Goal: Task Accomplishment & Management: Complete application form

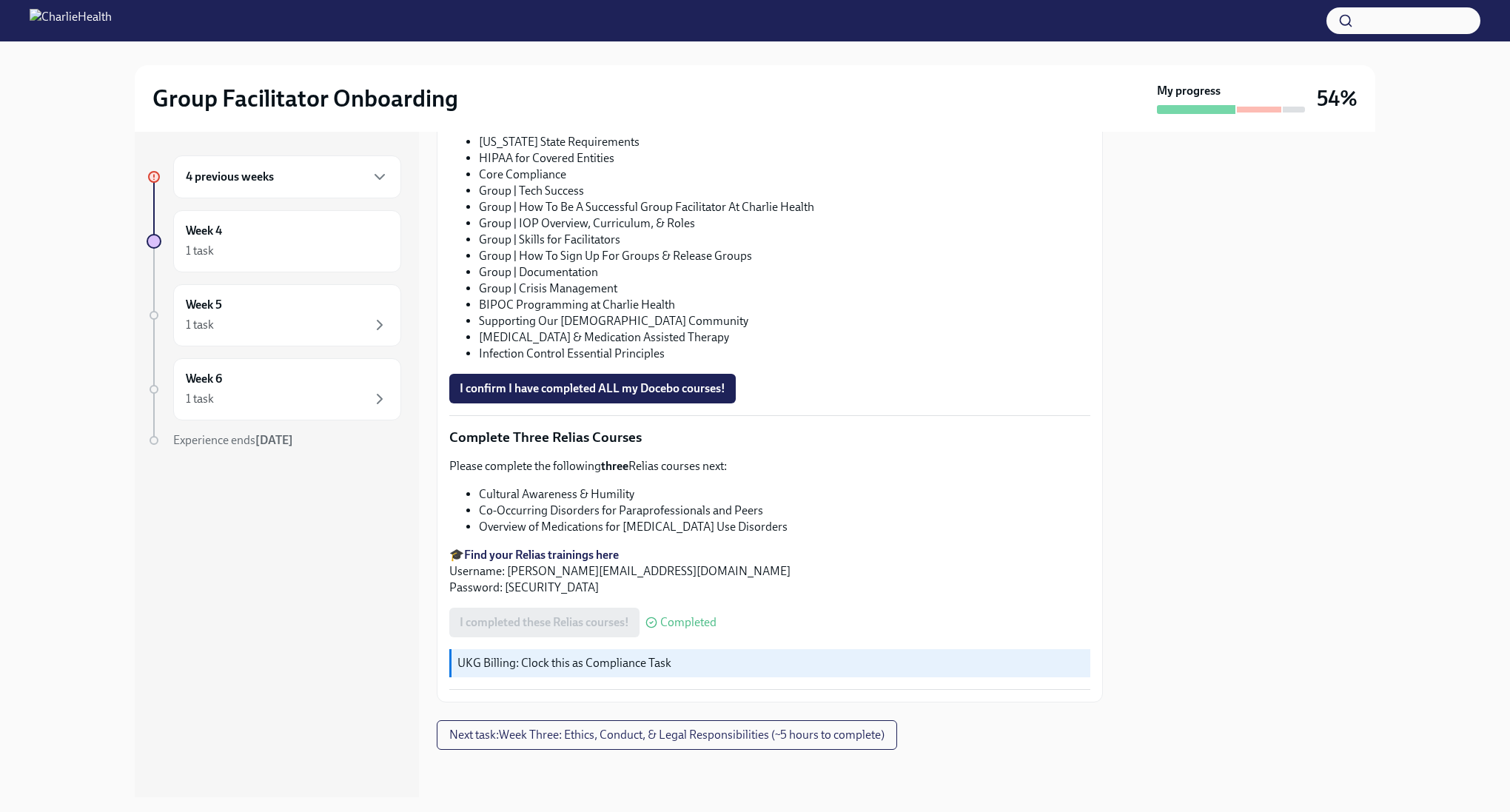
scroll to position [1207, 0]
click at [691, 381] on span "I confirm I have completed ALL my Docebo courses!" at bounding box center [592, 389] width 266 height 15
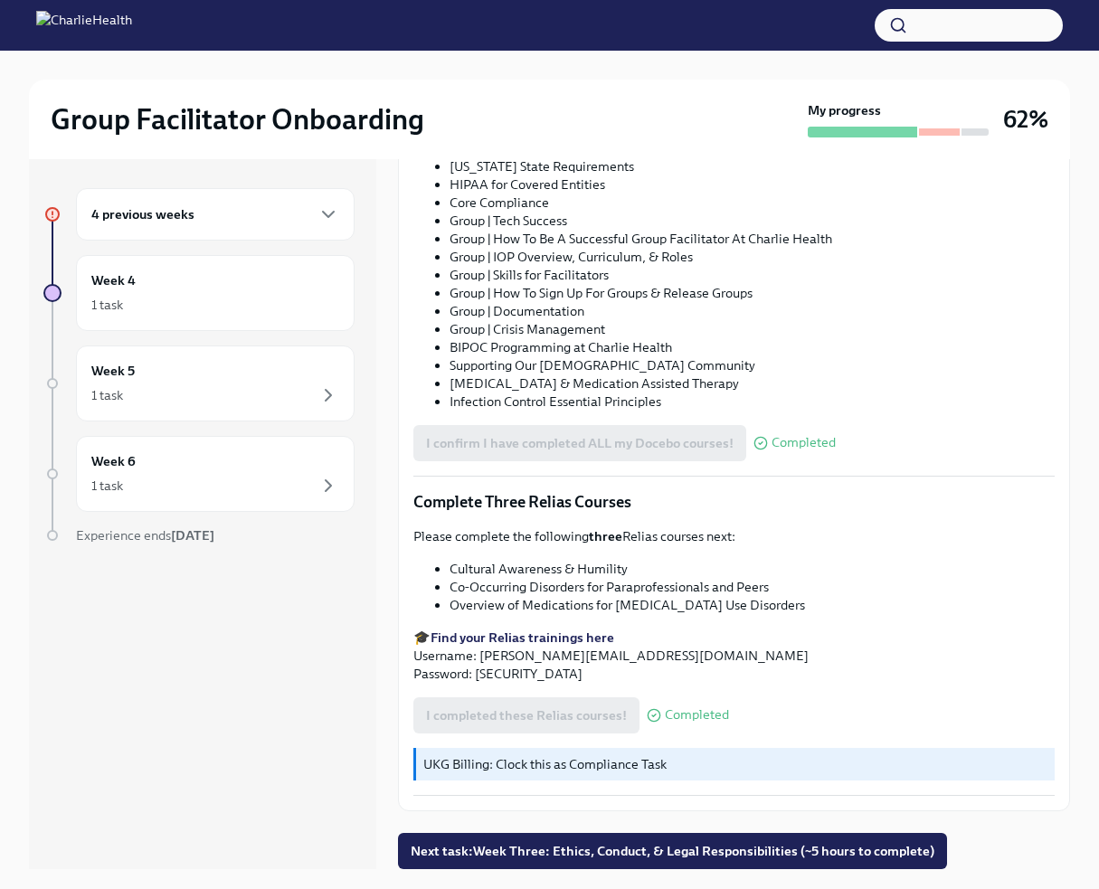
scroll to position [1359, 0]
click at [544, 855] on span "Next task : Week Three: Ethics, Conduct, & Legal Responsibilities (~5 hours to …" at bounding box center [671, 851] width 523 height 18
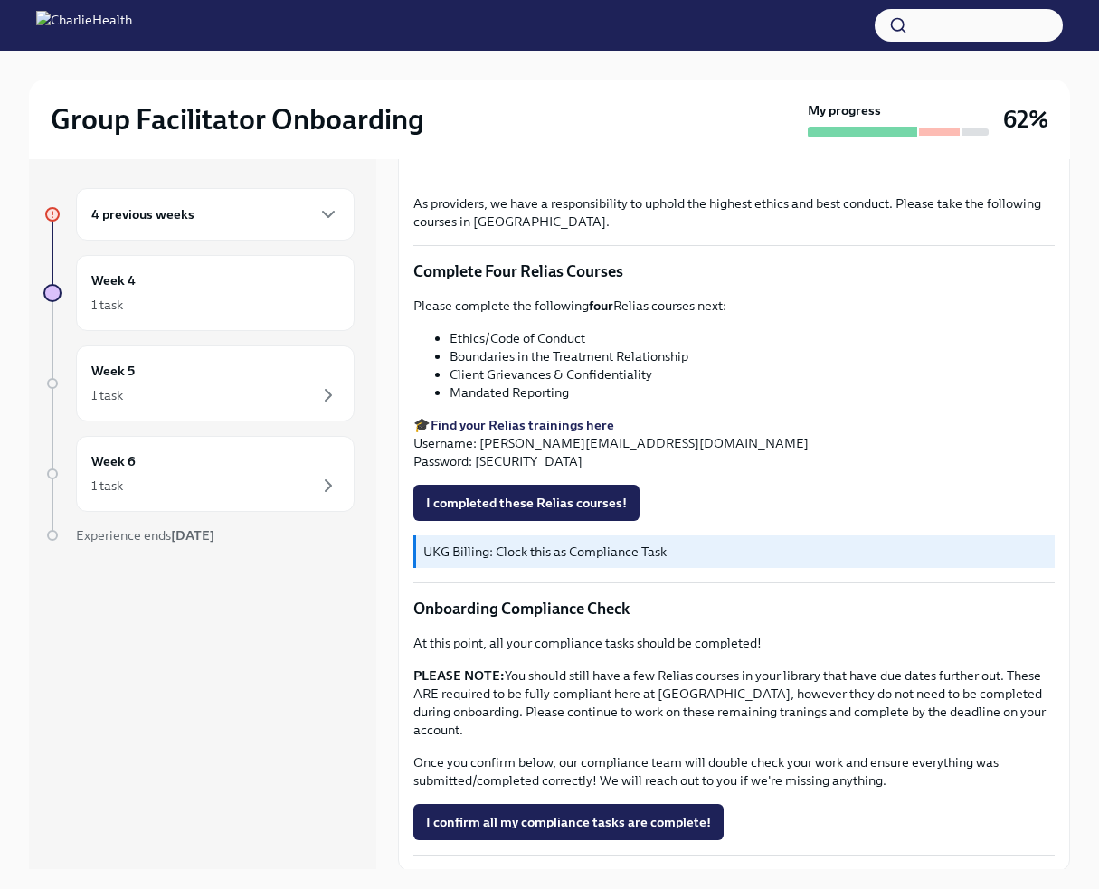
scroll to position [797, 0]
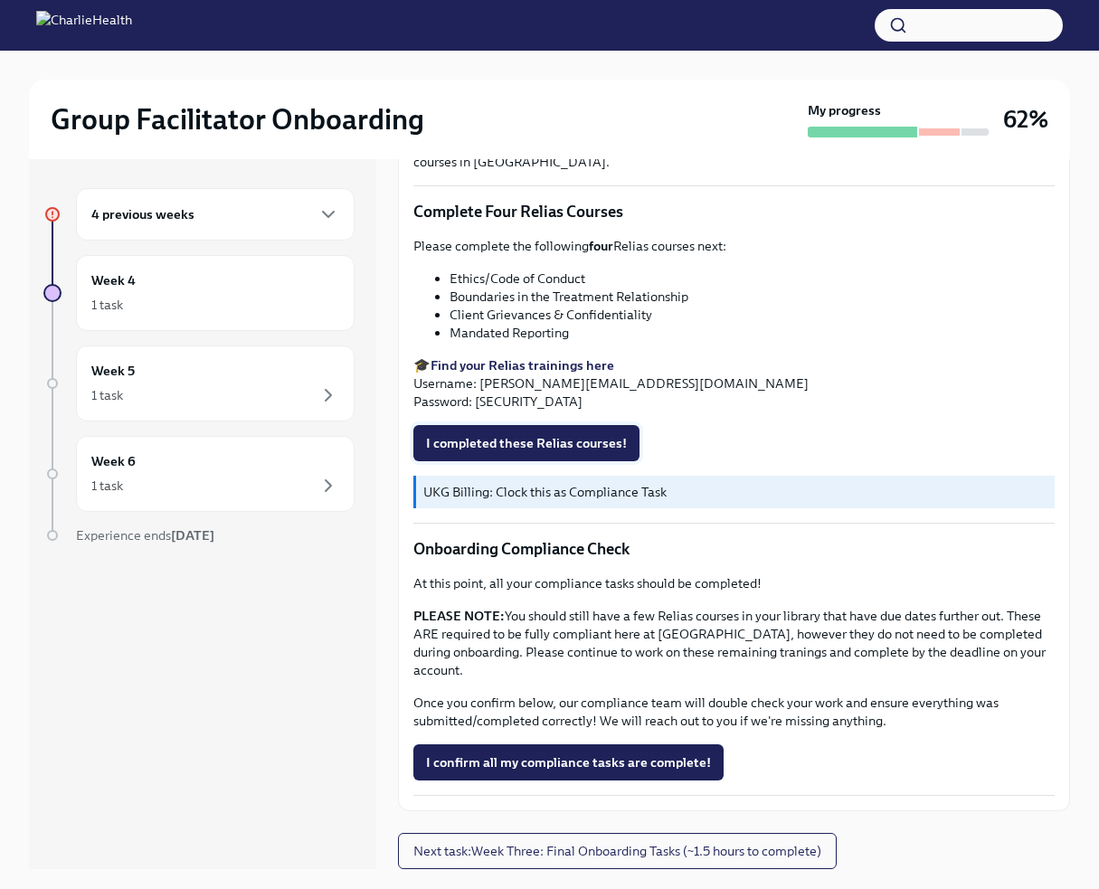
click at [603, 452] on span "I completed these Relias courses!" at bounding box center [526, 443] width 201 height 18
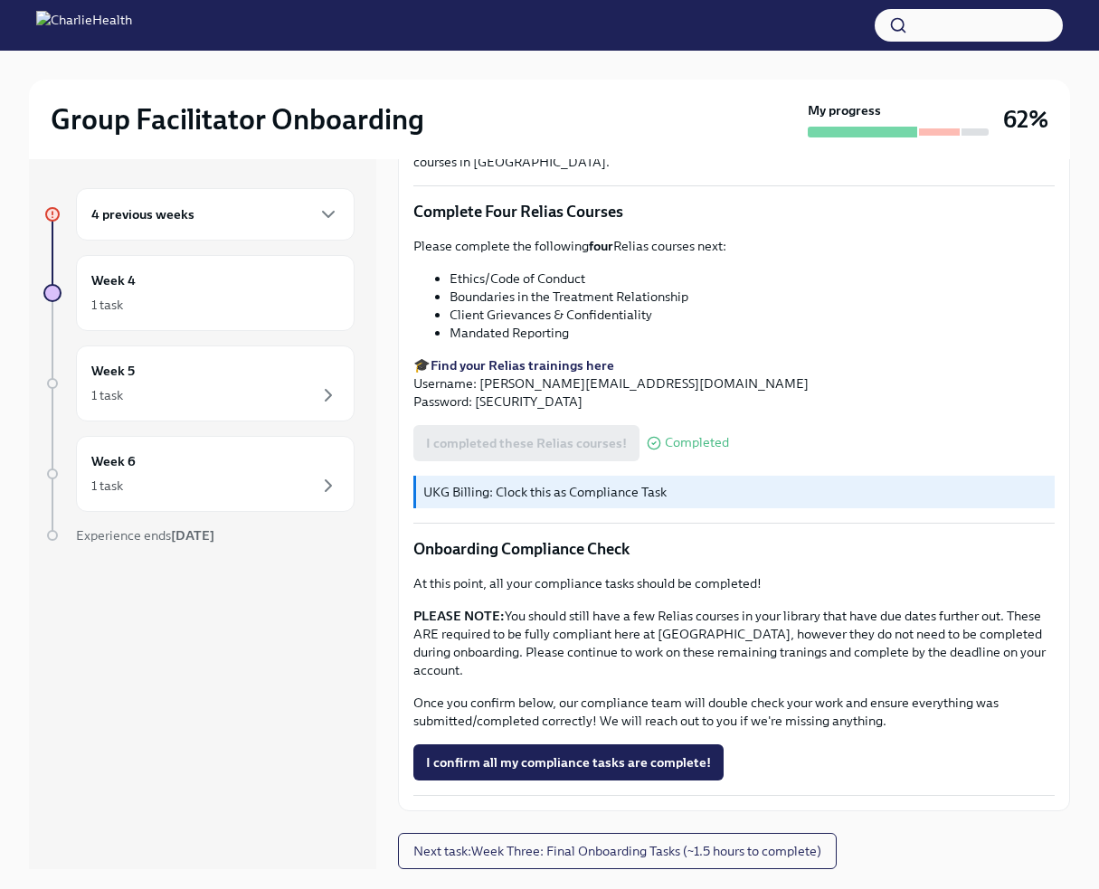
scroll to position [921, 0]
click at [545, 769] on span "I confirm all my compliance tasks are complete!" at bounding box center [568, 762] width 285 height 18
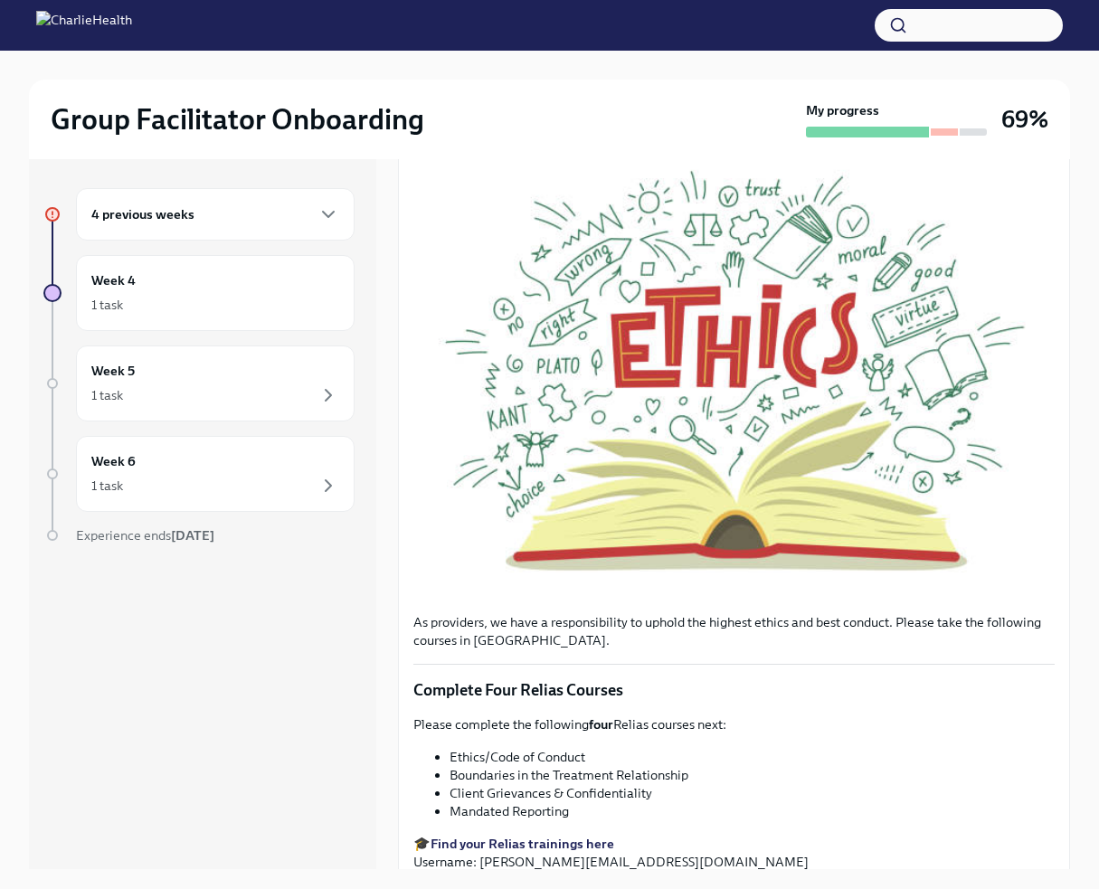
scroll to position [0, 0]
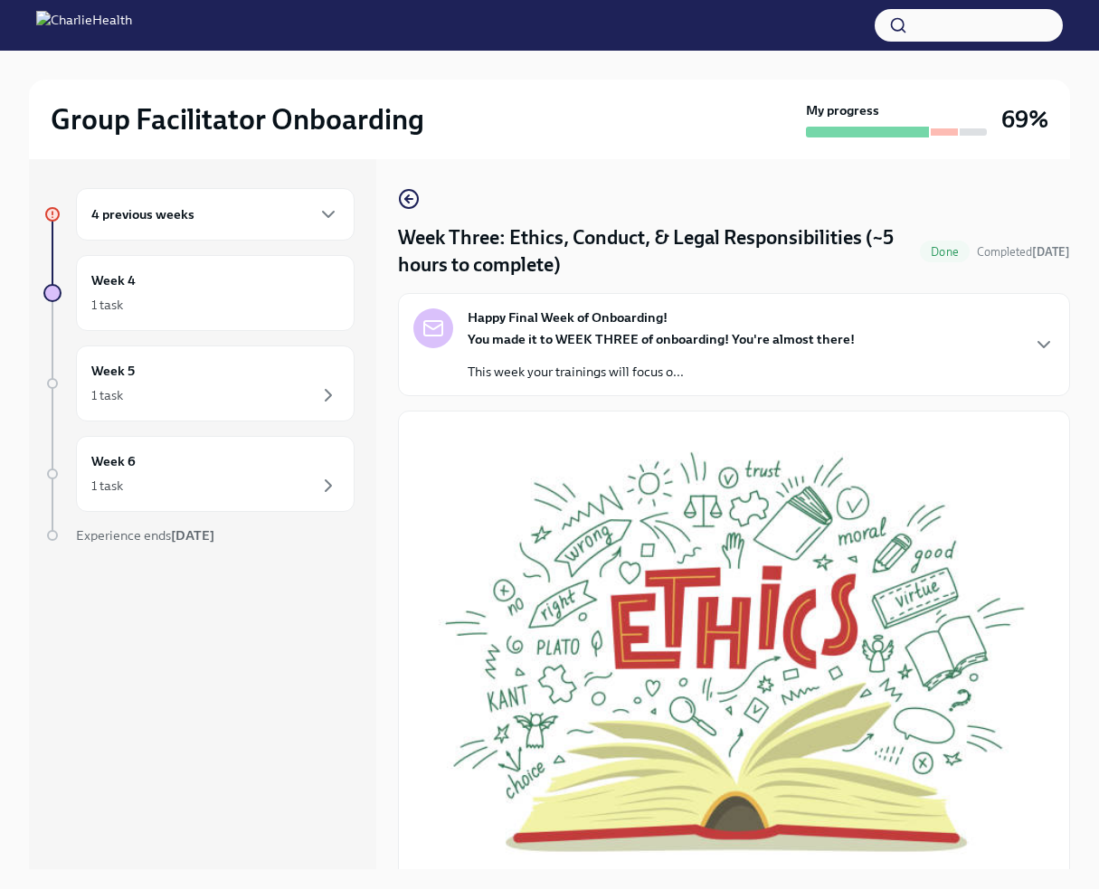
click at [264, 225] on div "4 previous weeks" at bounding box center [215, 214] width 248 height 22
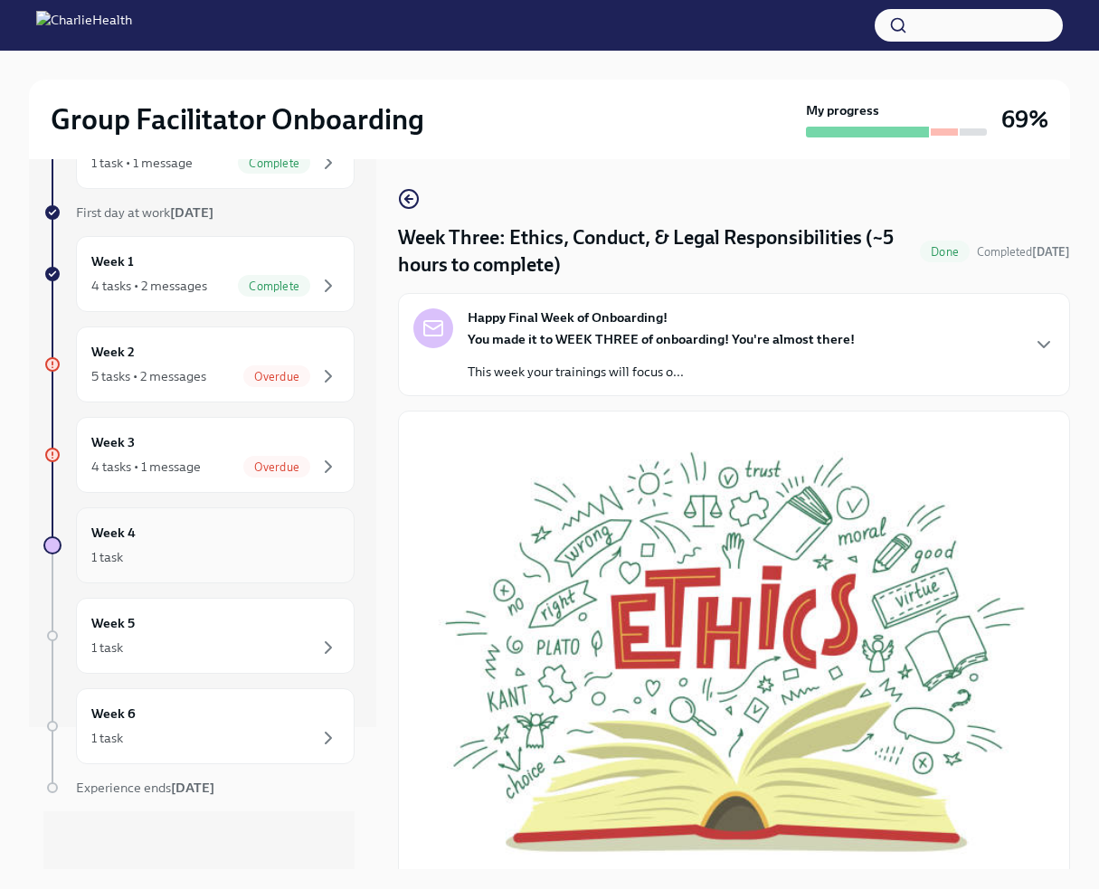
scroll to position [286, 0]
click at [290, 456] on div "Overdue" at bounding box center [276, 467] width 67 height 22
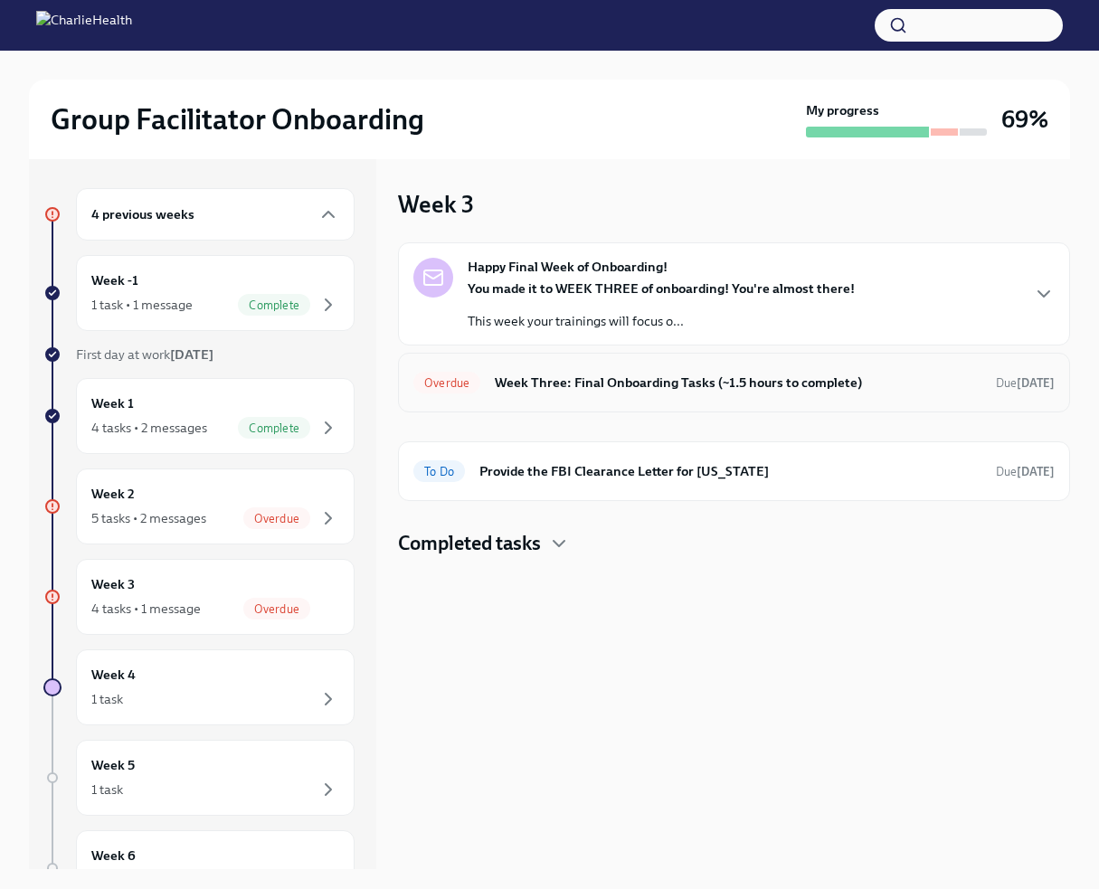
click at [596, 392] on h6 "Week Three: Final Onboarding Tasks (~1.5 hours to complete)" at bounding box center [738, 383] width 486 height 20
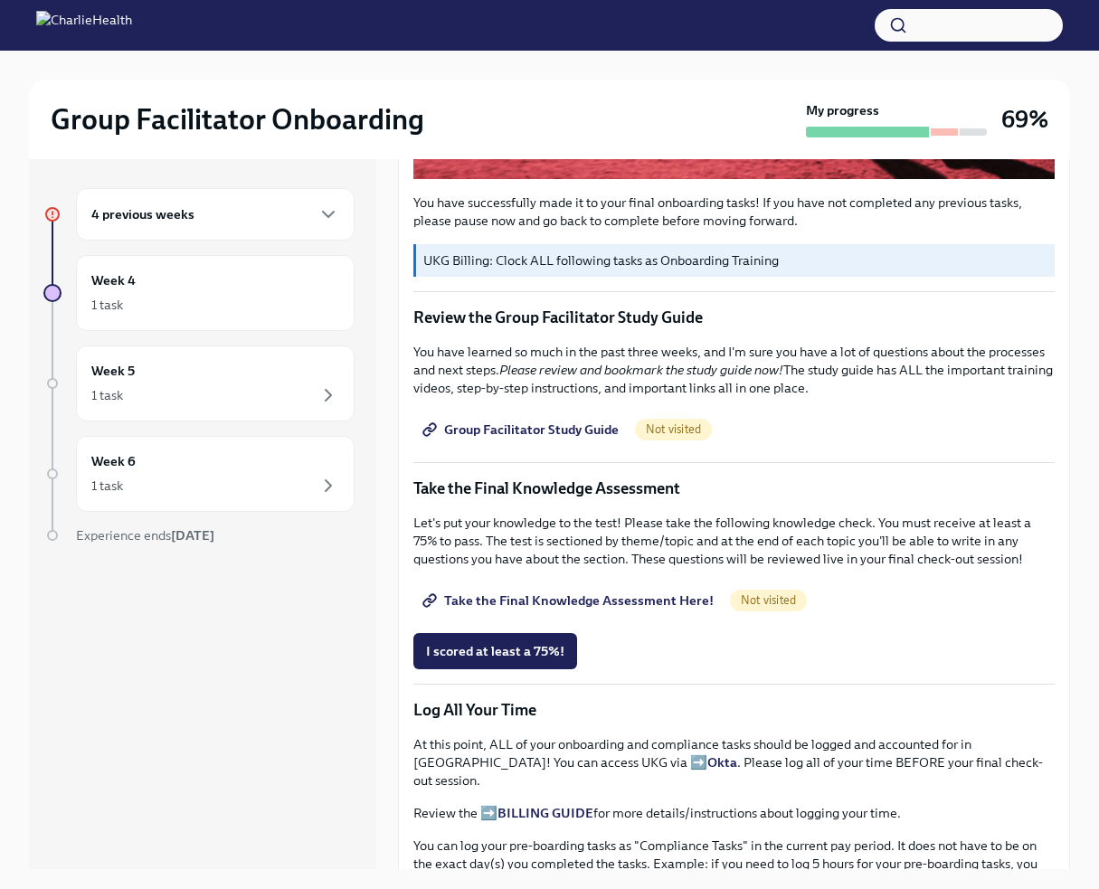
scroll to position [623, 0]
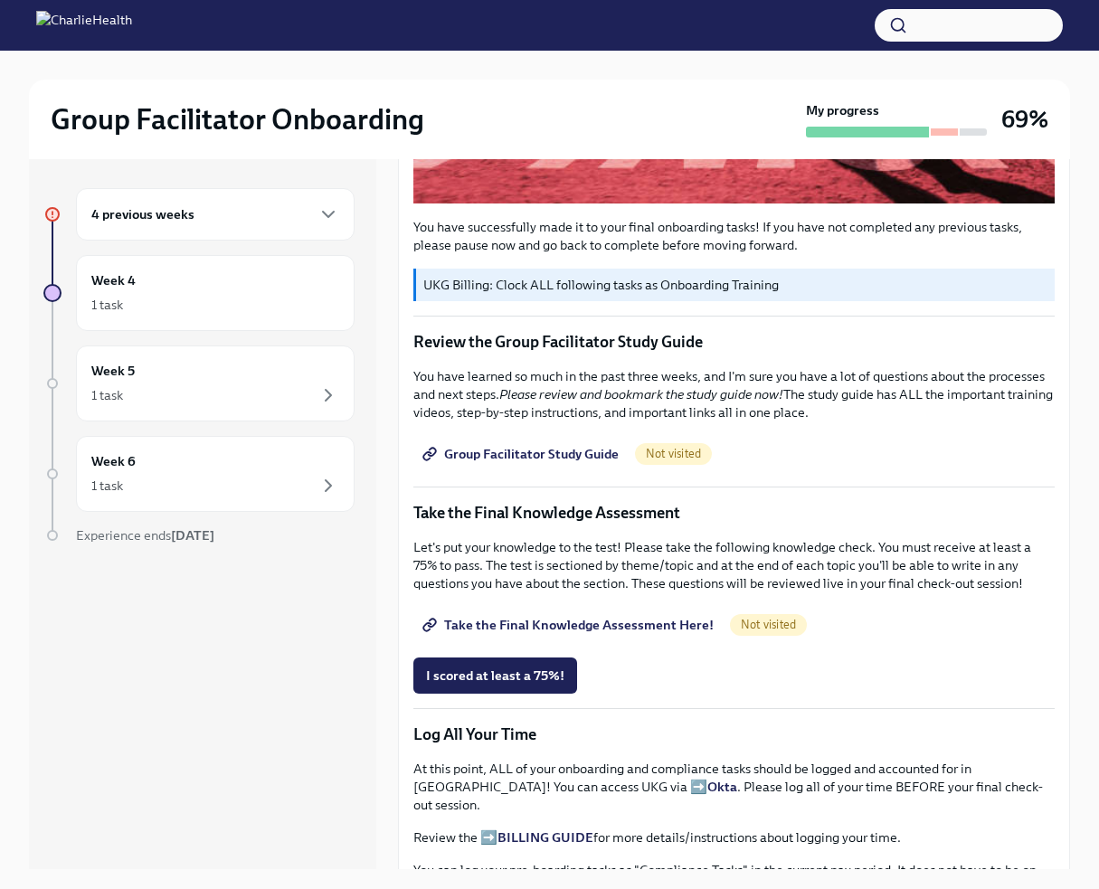
click at [604, 463] on span "Group Facilitator Study Guide" at bounding box center [522, 454] width 193 height 18
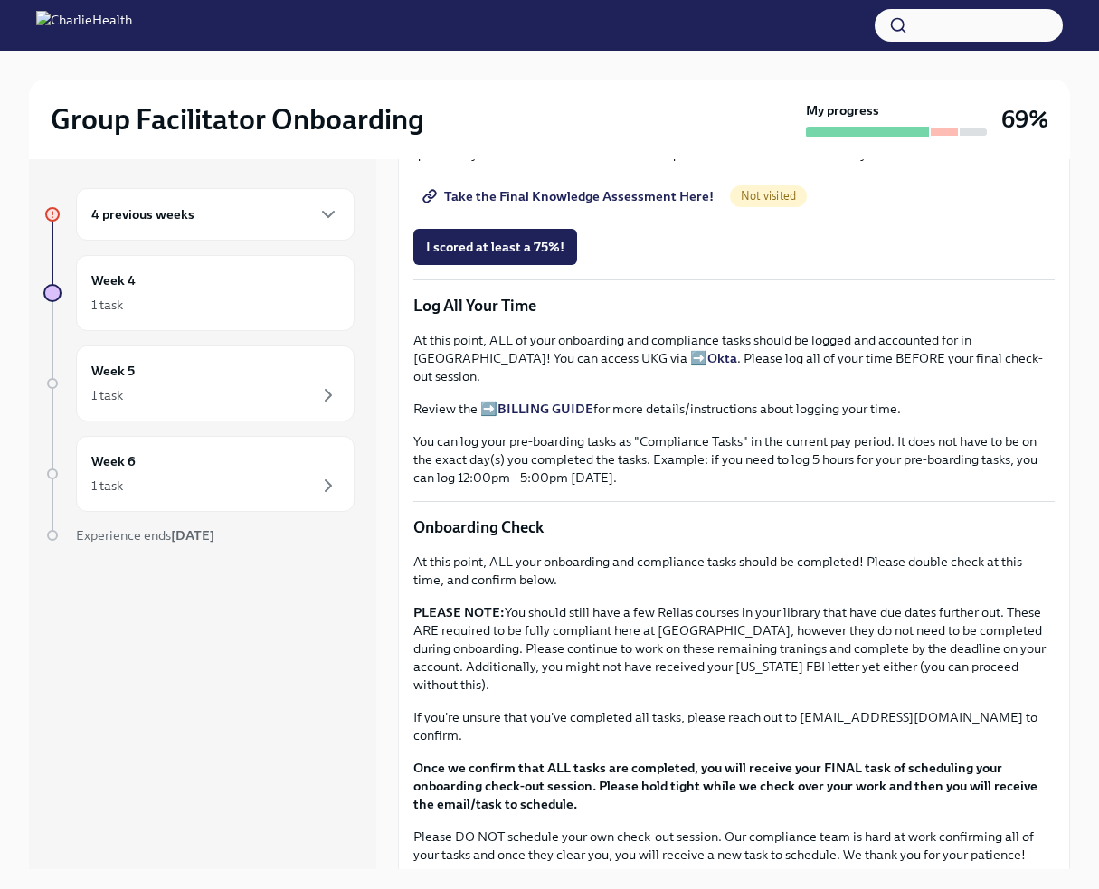
scroll to position [1030, 0]
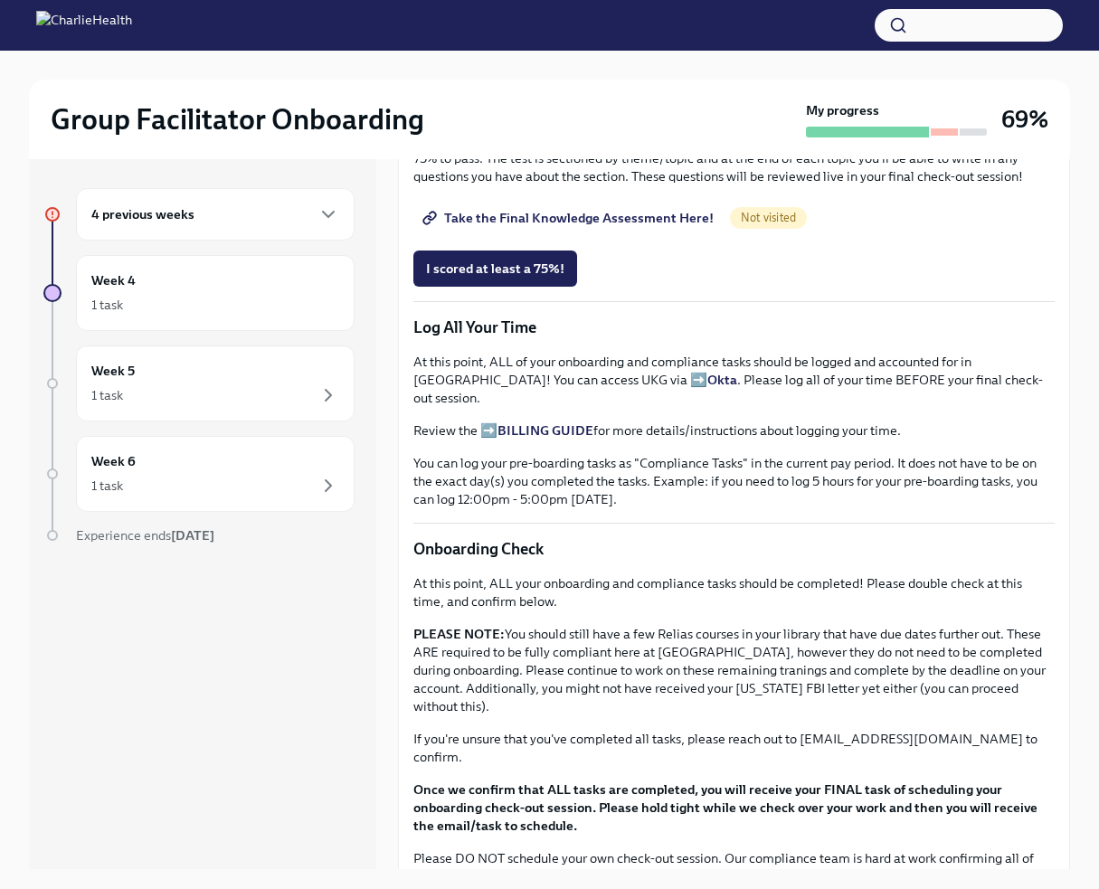
click at [591, 227] on span "Take the Final Knowledge Assessment Here!" at bounding box center [570, 218] width 288 height 18
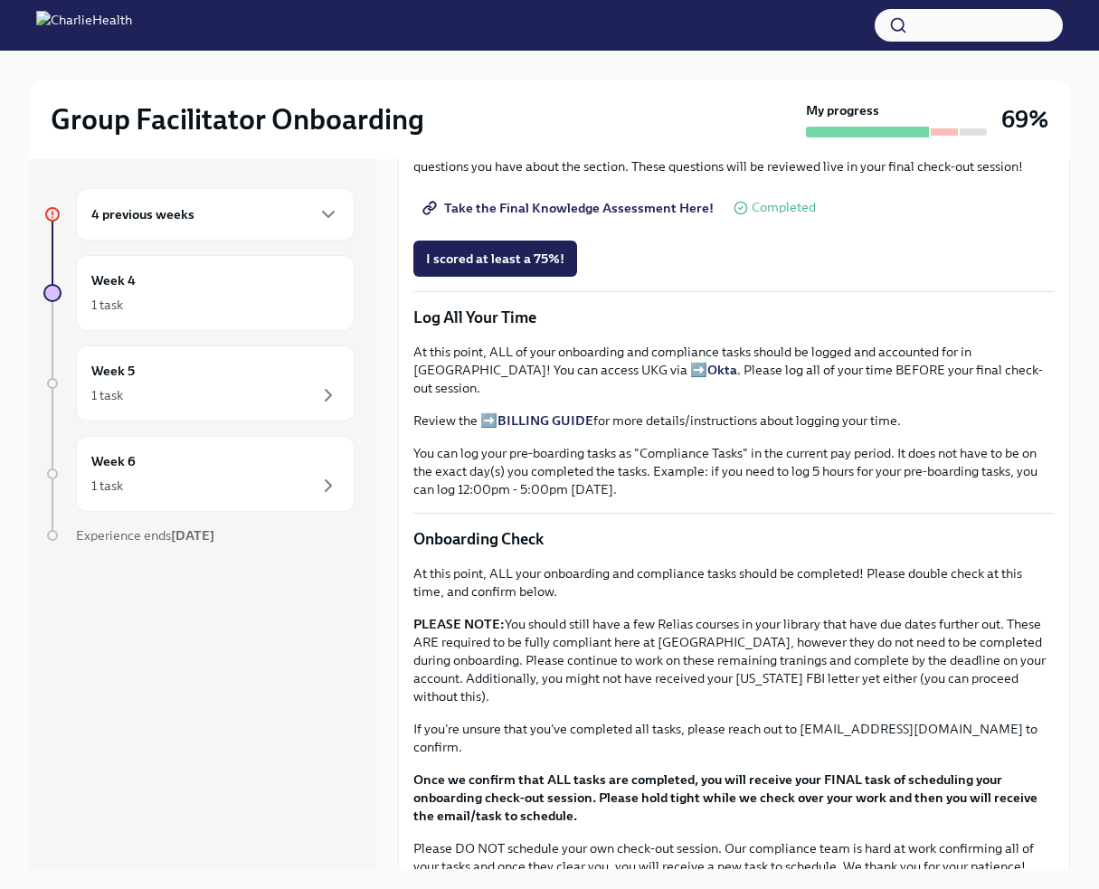
scroll to position [1037, 0]
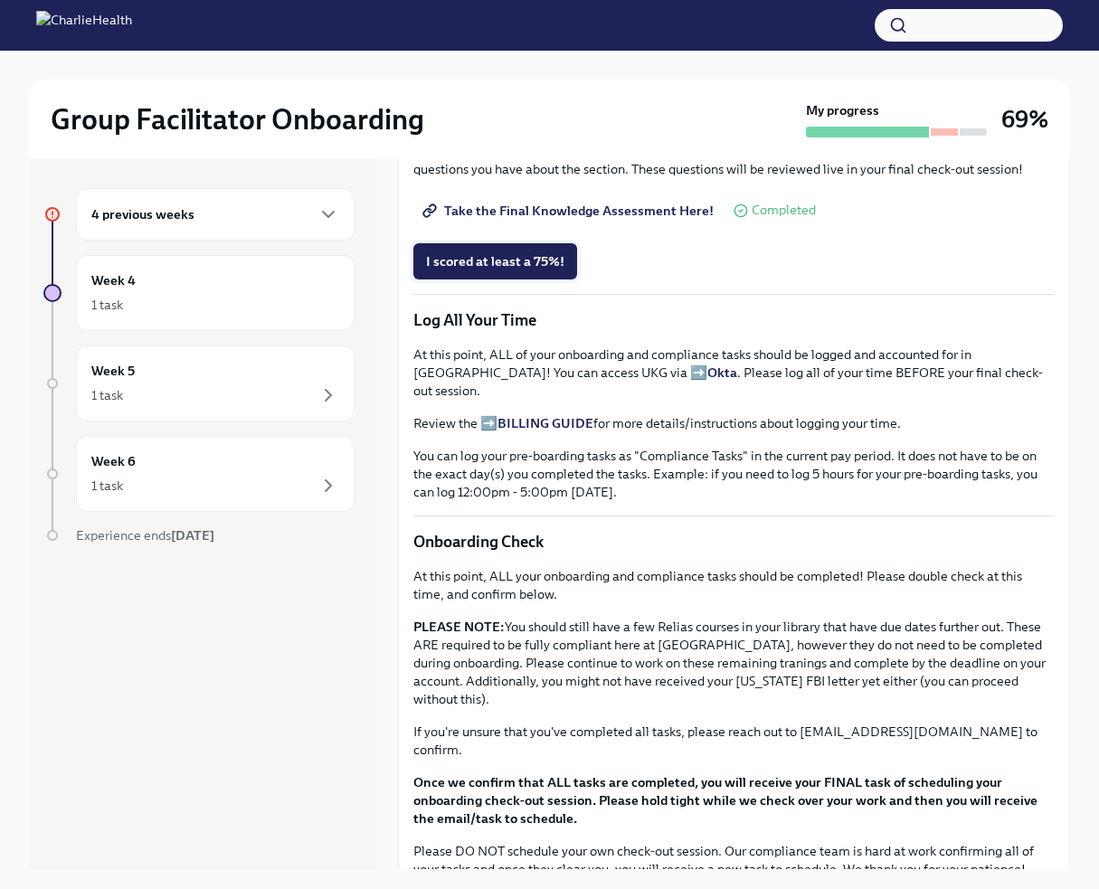
click at [526, 270] on span "I scored at least a 75%!" at bounding box center [495, 261] width 138 height 18
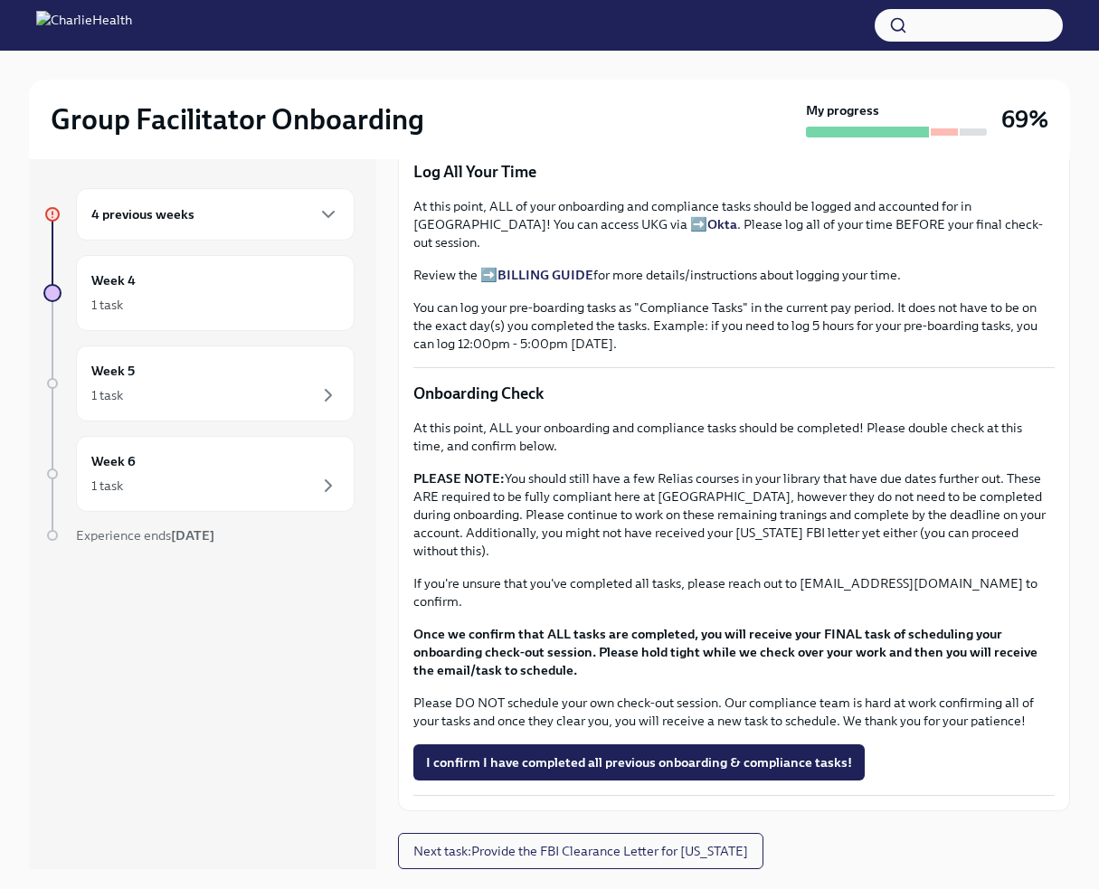
scroll to position [1489, 0]
click at [147, 241] on div "4 previous weeks" at bounding box center [215, 214] width 278 height 52
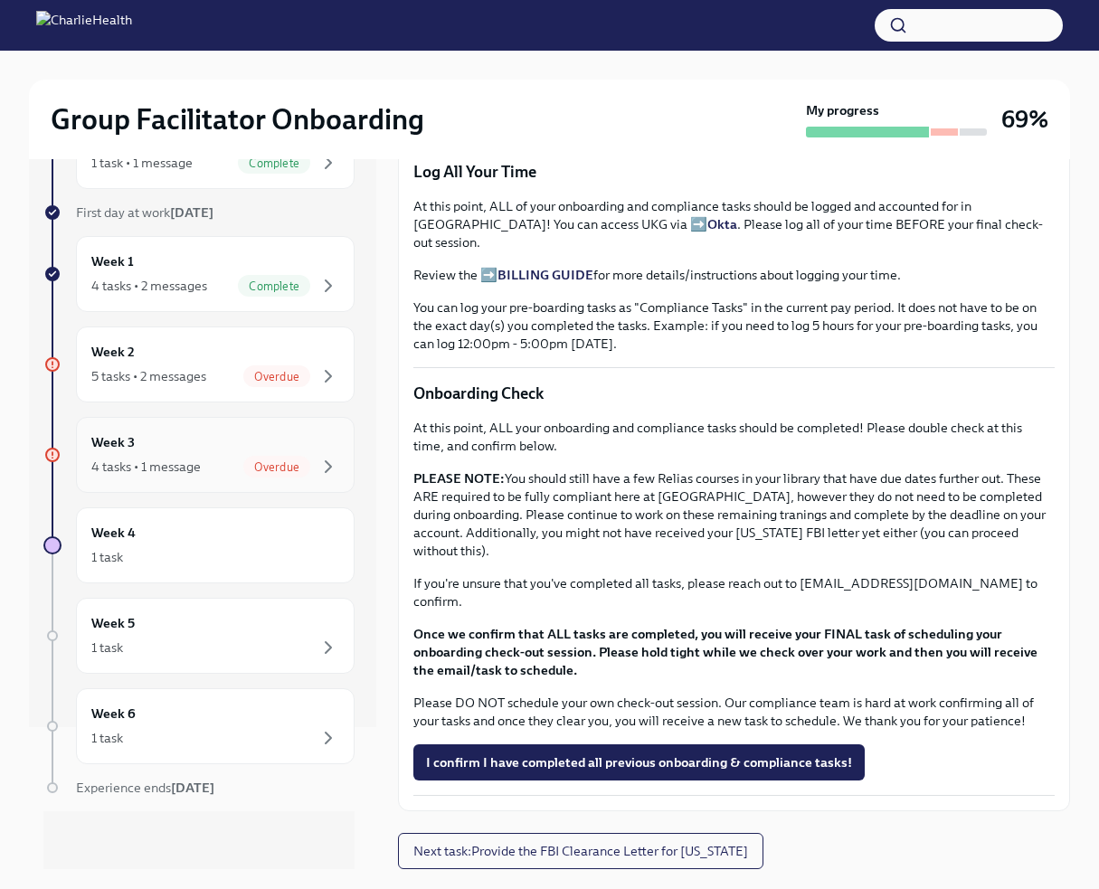
scroll to position [251, 0]
click at [248, 376] on div "5 tasks • 2 messages Overdue" at bounding box center [215, 376] width 248 height 22
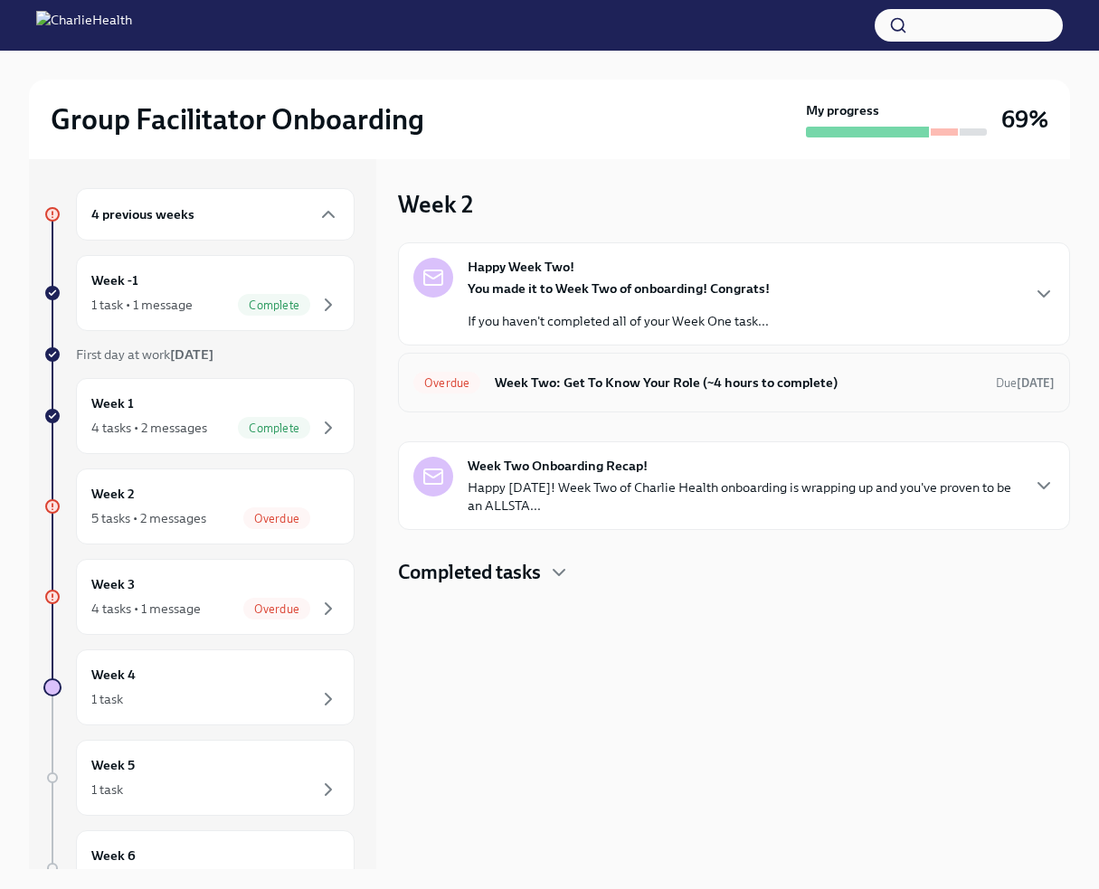
click at [571, 392] on h6 "Week Two: Get To Know Your Role (~4 hours to complete)" at bounding box center [738, 383] width 486 height 20
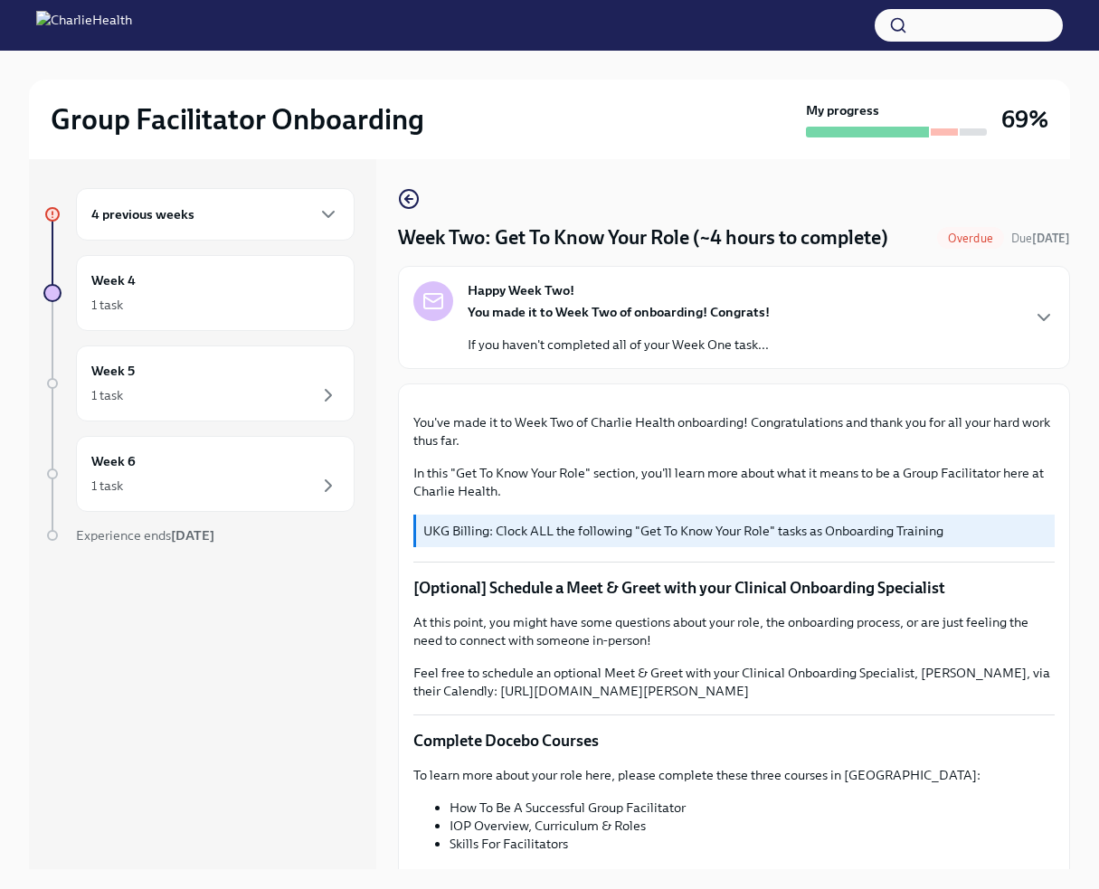
click at [194, 222] on h6 "4 previous weeks" at bounding box center [142, 214] width 103 height 20
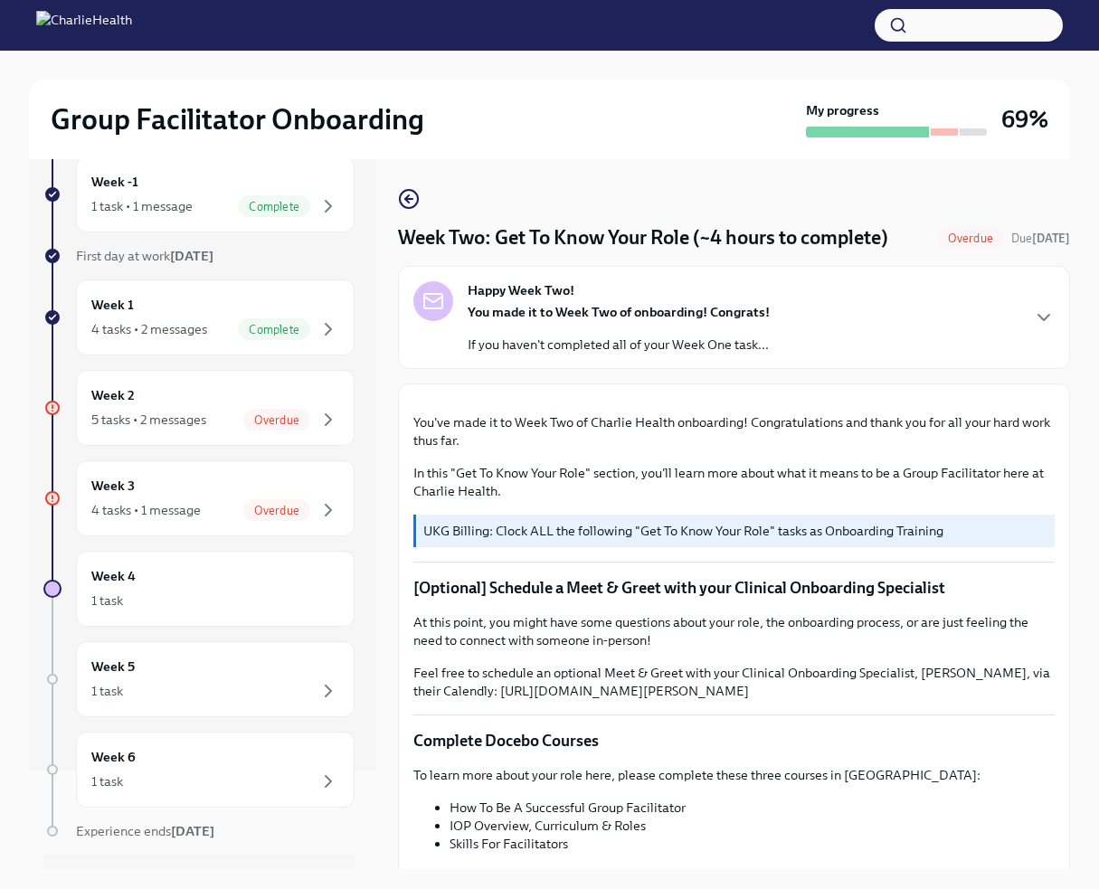
scroll to position [151, 0]
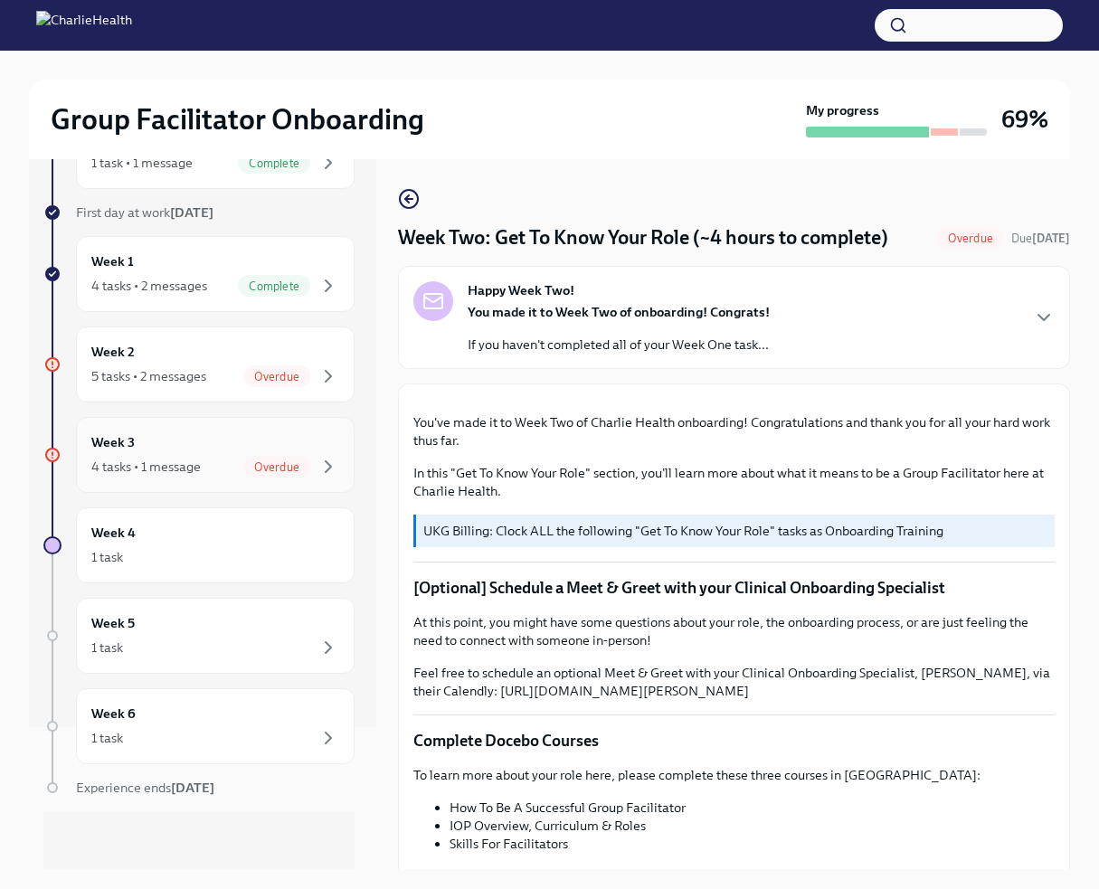
click at [225, 477] on div "Week 3 4 tasks • 1 message Overdue" at bounding box center [215, 454] width 248 height 45
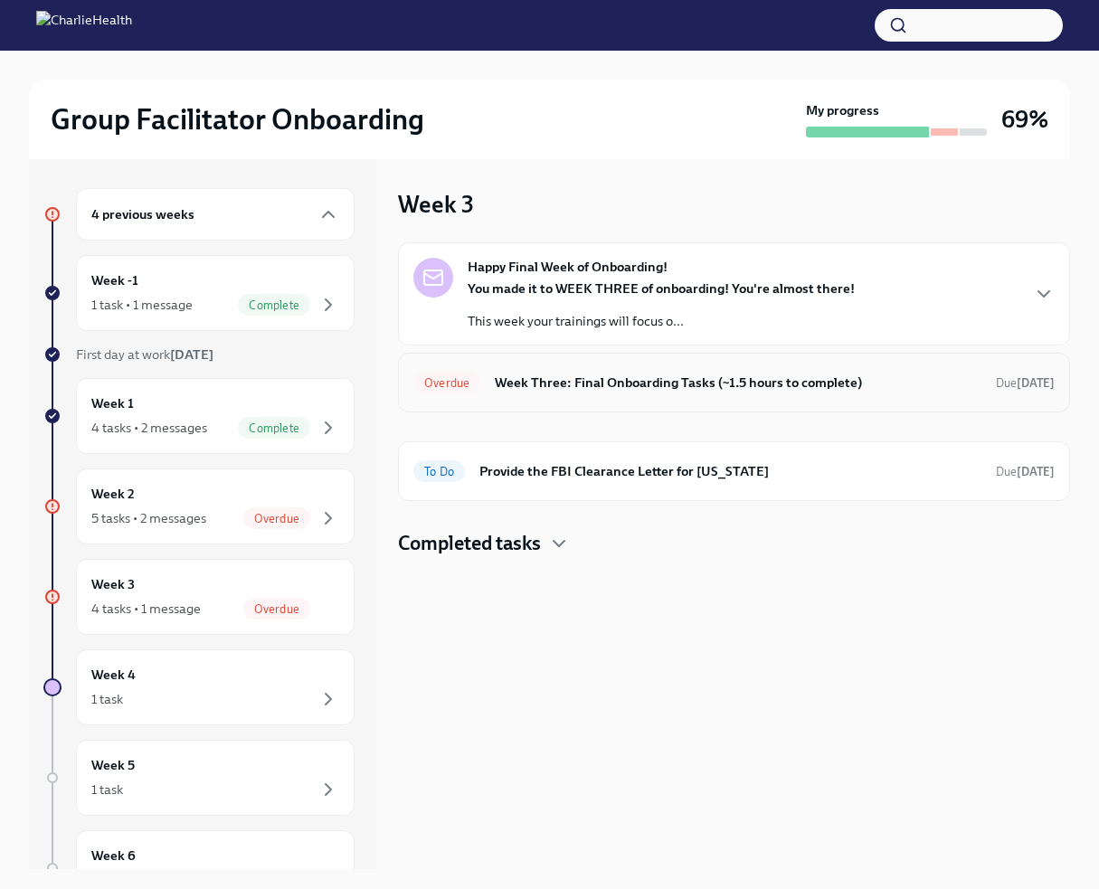
click at [693, 392] on h6 "Week Three: Final Onboarding Tasks (~1.5 hours to complete)" at bounding box center [738, 383] width 486 height 20
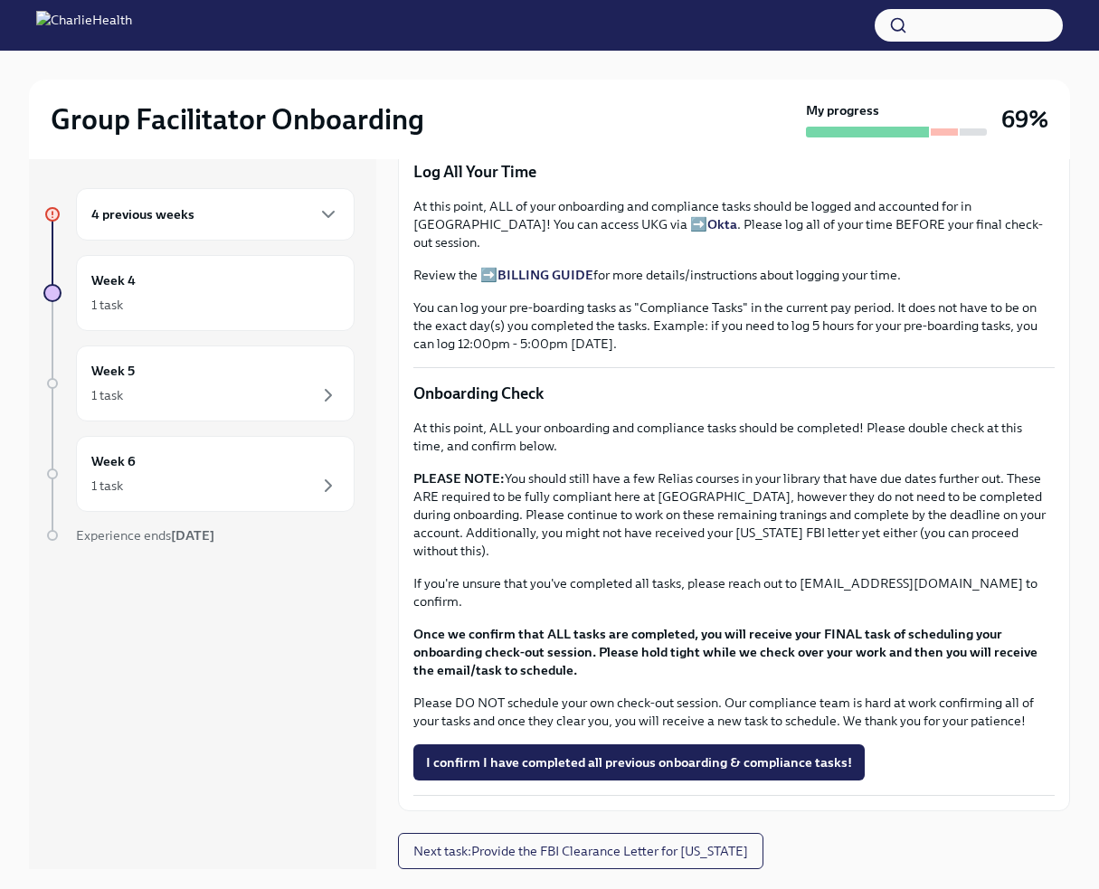
scroll to position [1489, 0]
click at [167, 224] on h6 "4 previous weeks" at bounding box center [142, 214] width 103 height 20
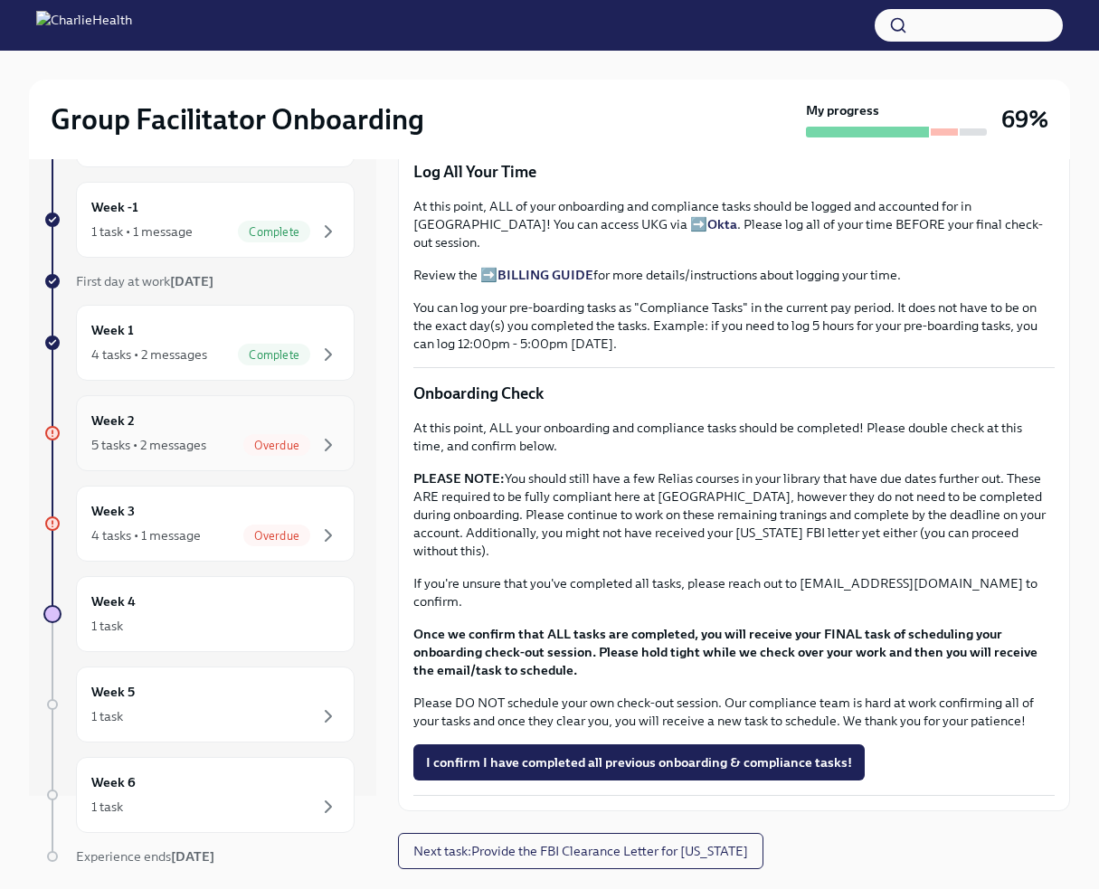
scroll to position [171, 0]
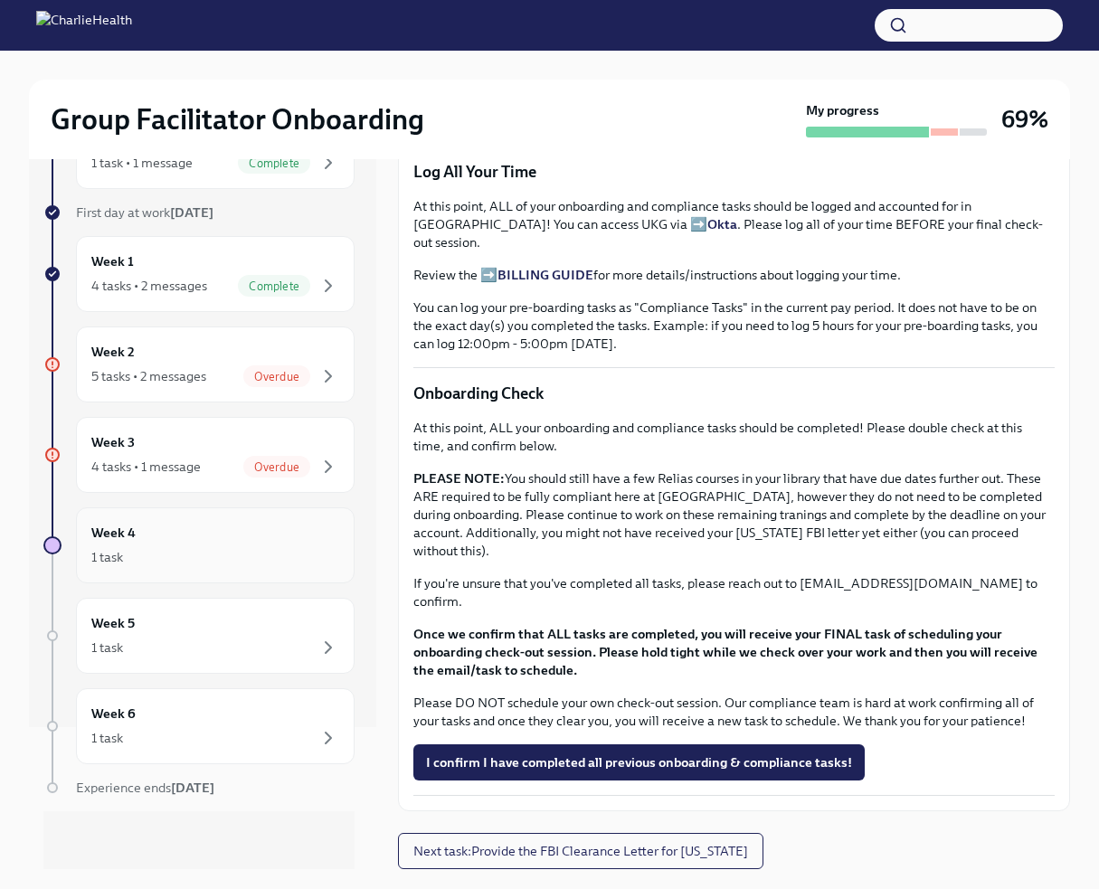
click at [156, 568] on div "1 task" at bounding box center [215, 557] width 248 height 22
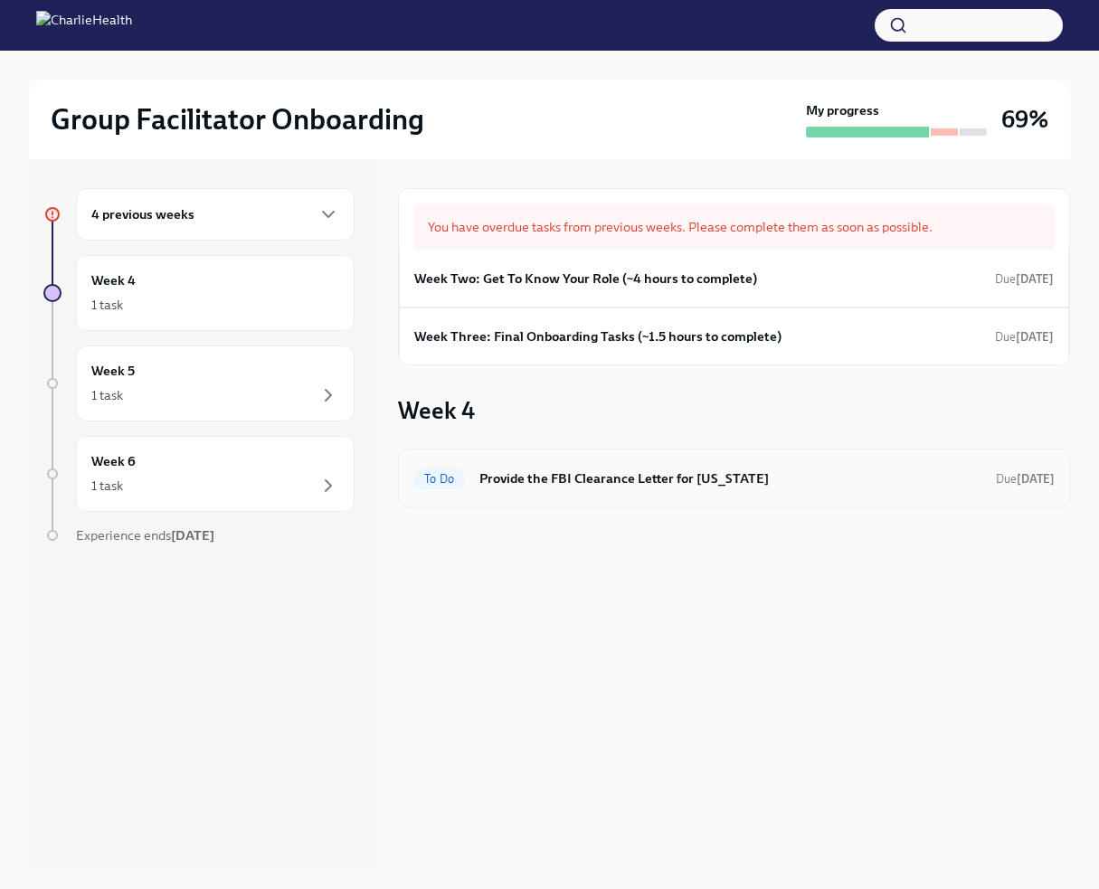
click at [580, 488] on h6 "Provide the FBI Clearance Letter for [US_STATE]" at bounding box center [730, 478] width 502 height 20
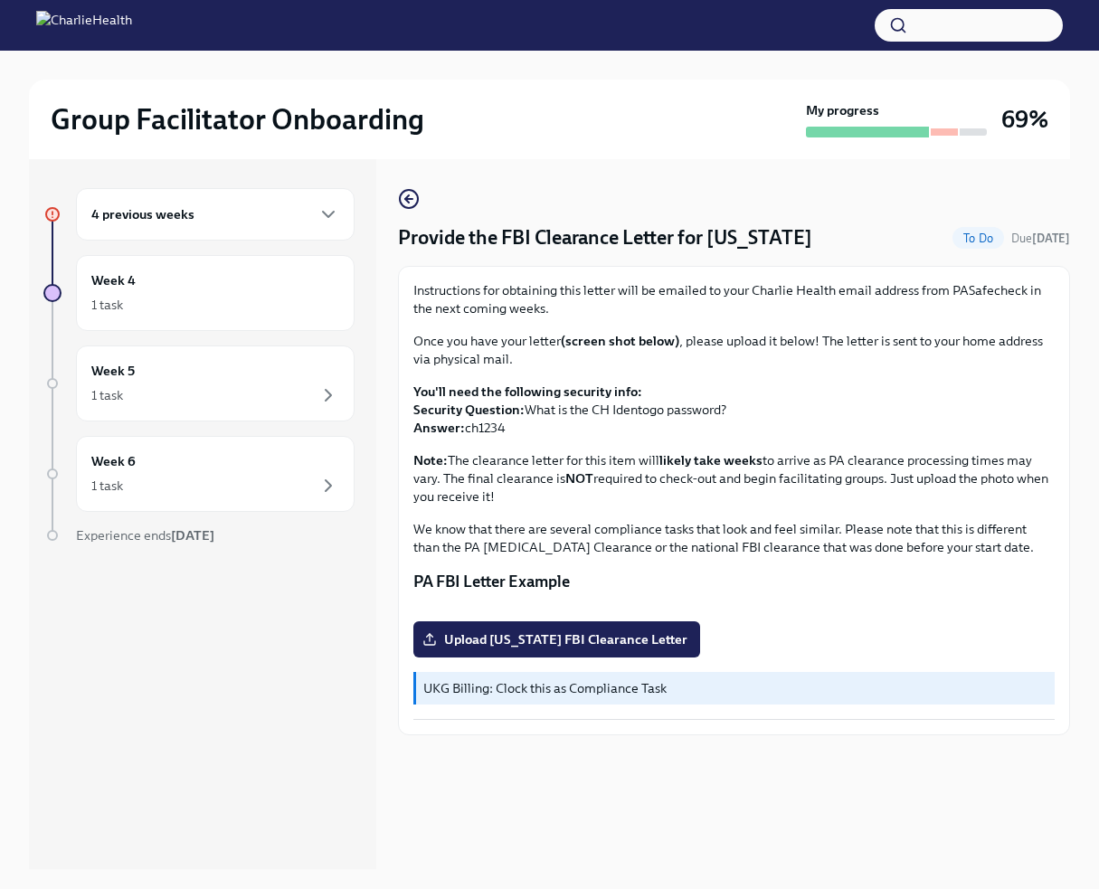
click at [260, 224] on div "4 previous weeks" at bounding box center [215, 214] width 248 height 22
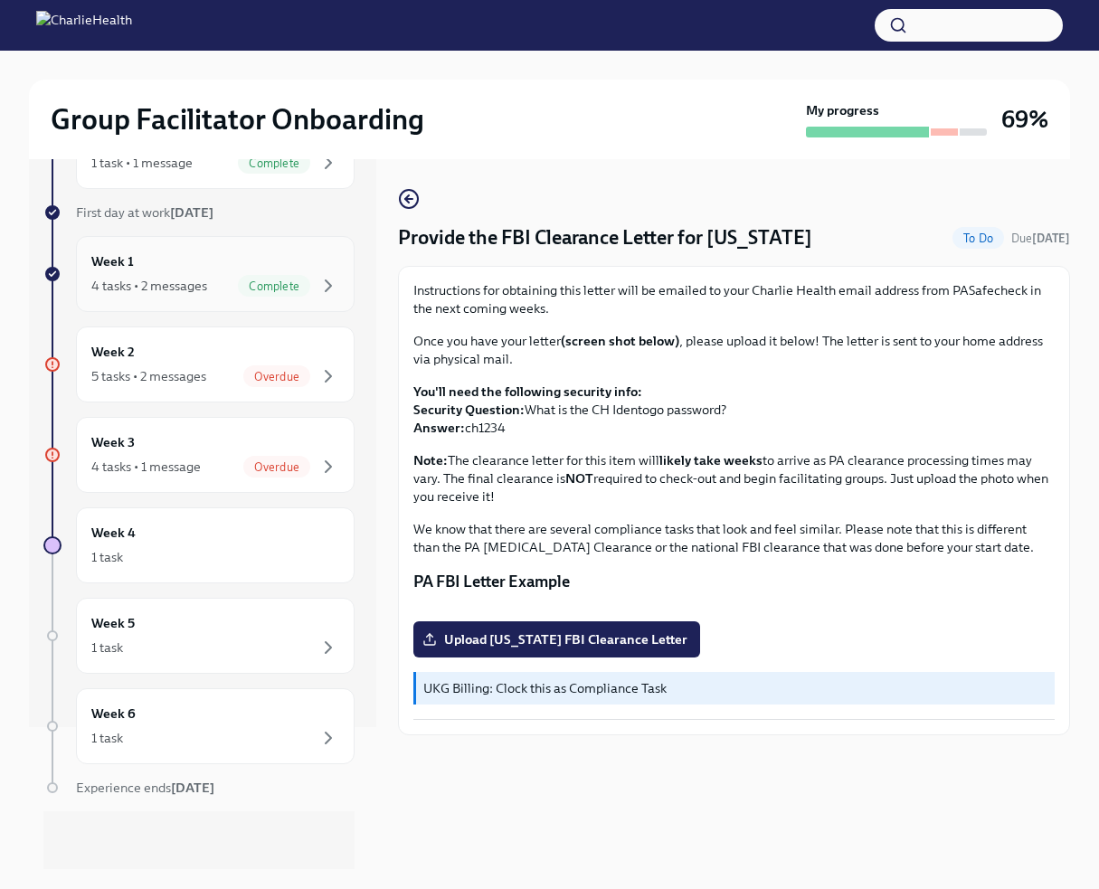
scroll to position [286, 0]
click at [245, 460] on span "Overdue" at bounding box center [276, 467] width 67 height 14
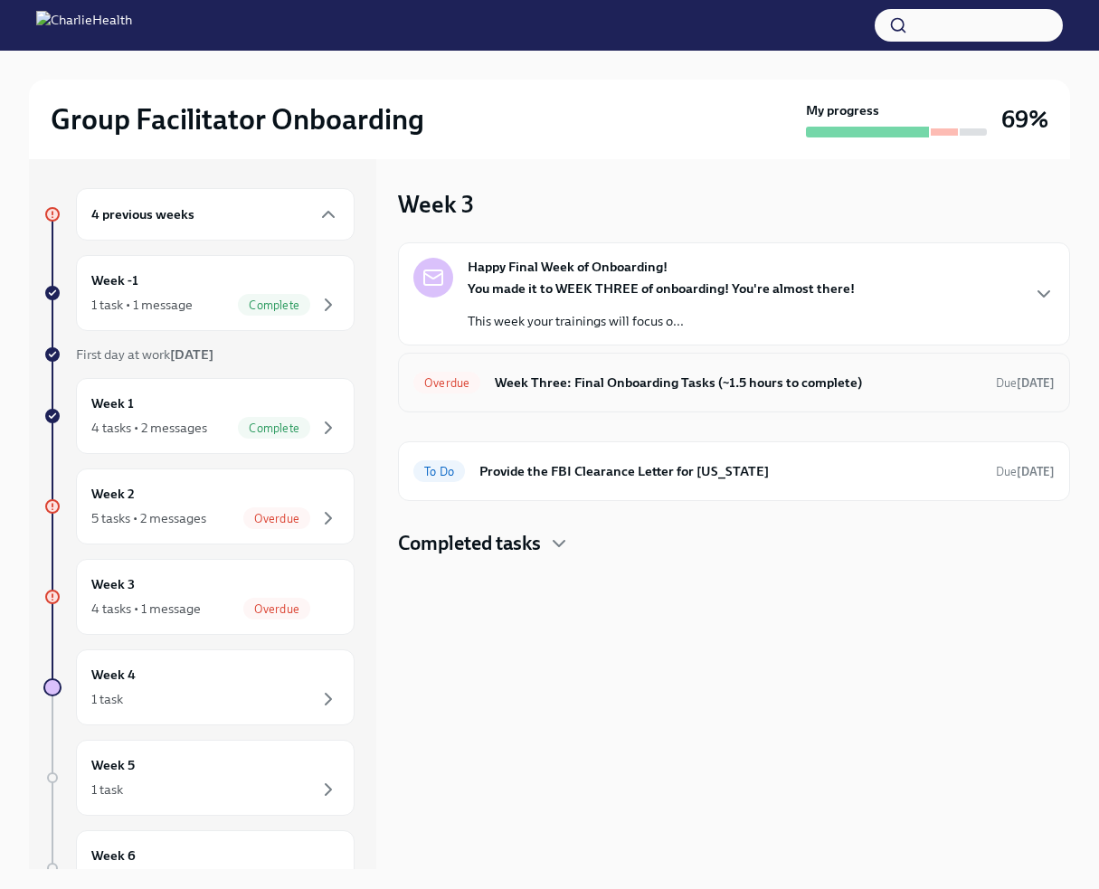
click at [628, 392] on h6 "Week Three: Final Onboarding Tasks (~1.5 hours to complete)" at bounding box center [738, 383] width 486 height 20
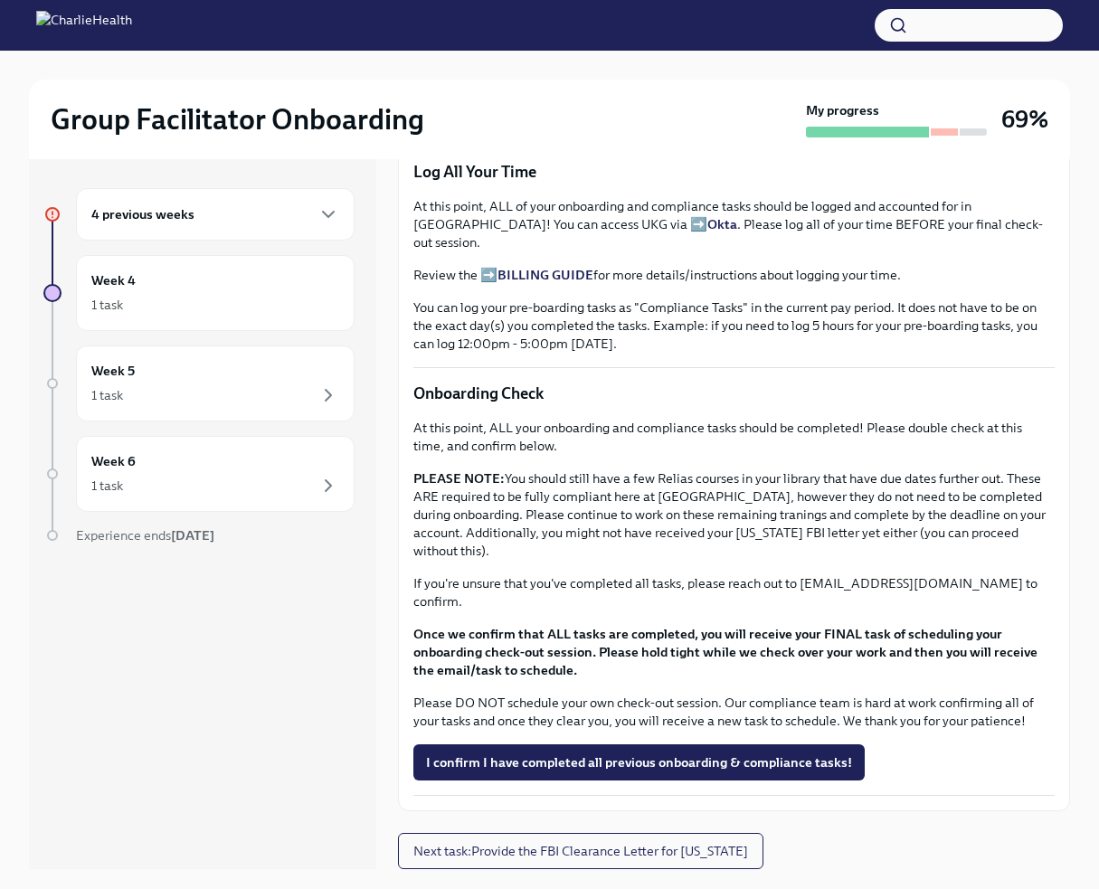
scroll to position [1162, 0]
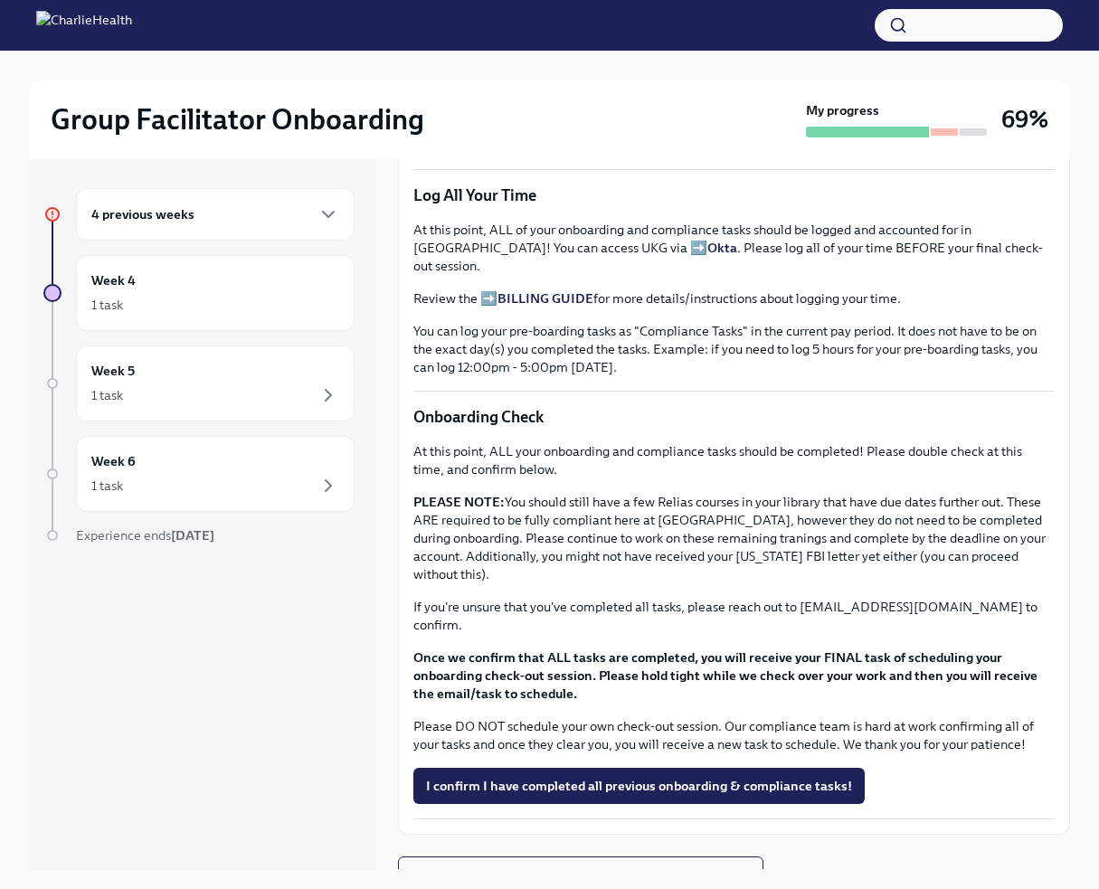
click at [193, 220] on h6 "4 previous weeks" at bounding box center [142, 214] width 103 height 20
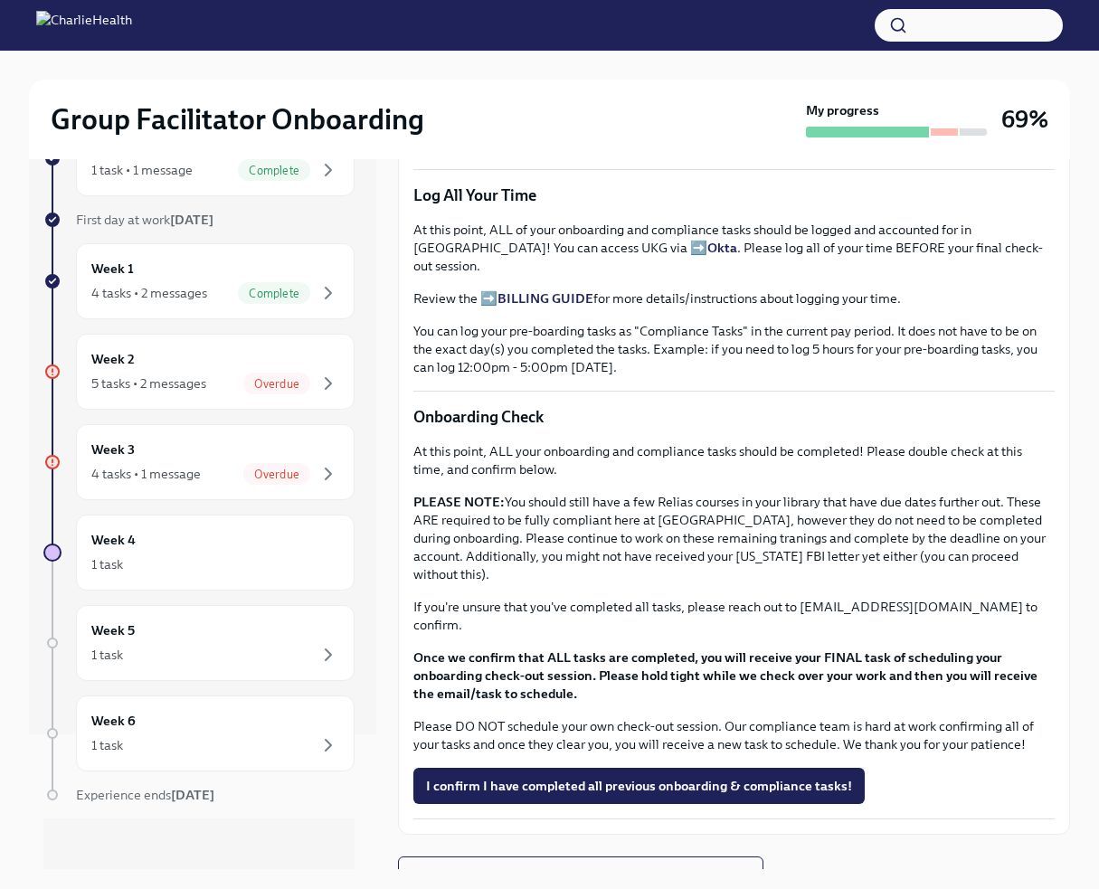
scroll to position [129, 0]
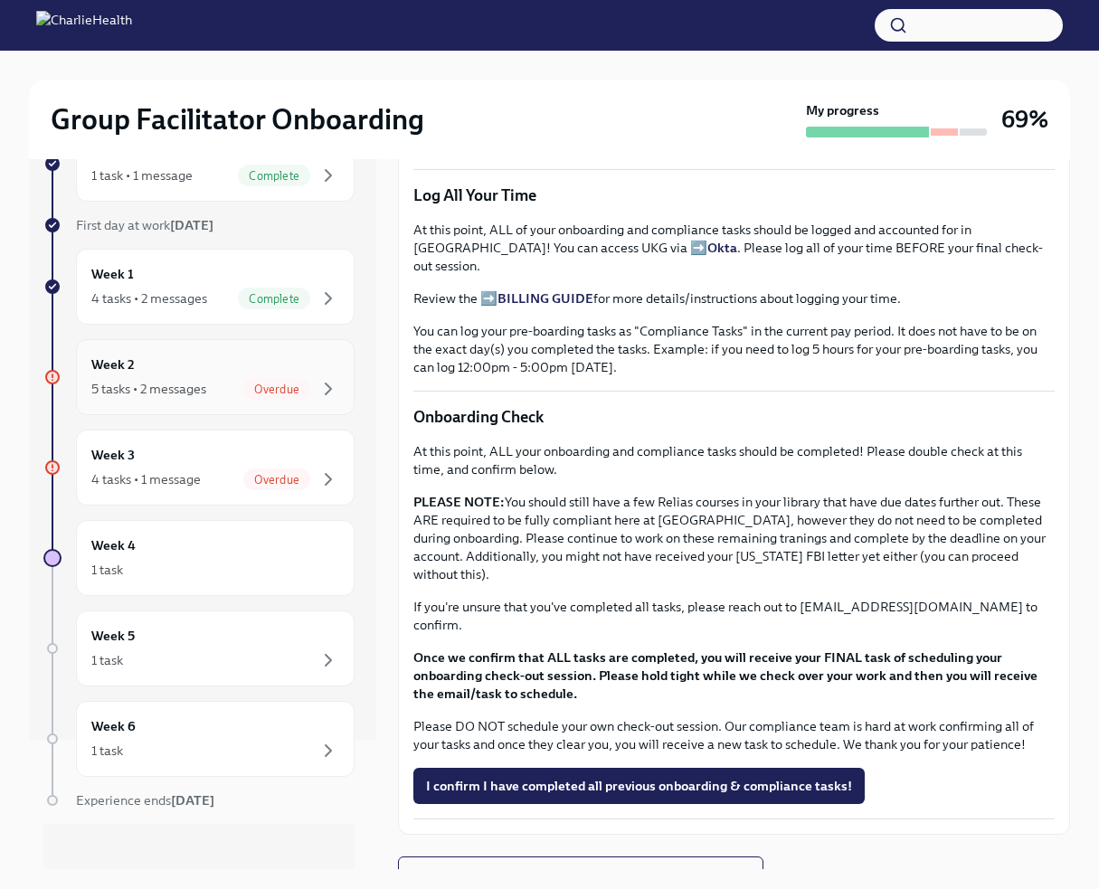
click at [184, 400] on div "Week 2 5 tasks • 2 messages Overdue" at bounding box center [215, 376] width 248 height 45
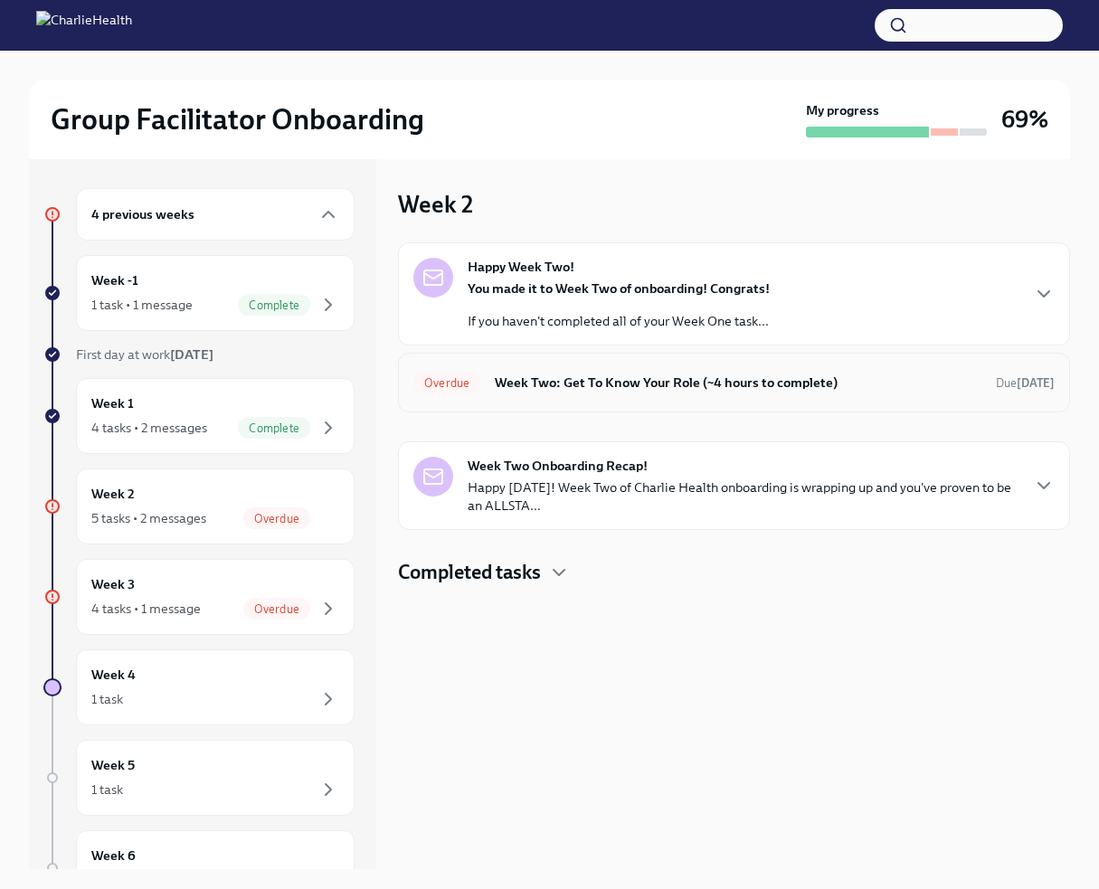
click at [667, 392] on h6 "Week Two: Get To Know Your Role (~4 hours to complete)" at bounding box center [738, 383] width 486 height 20
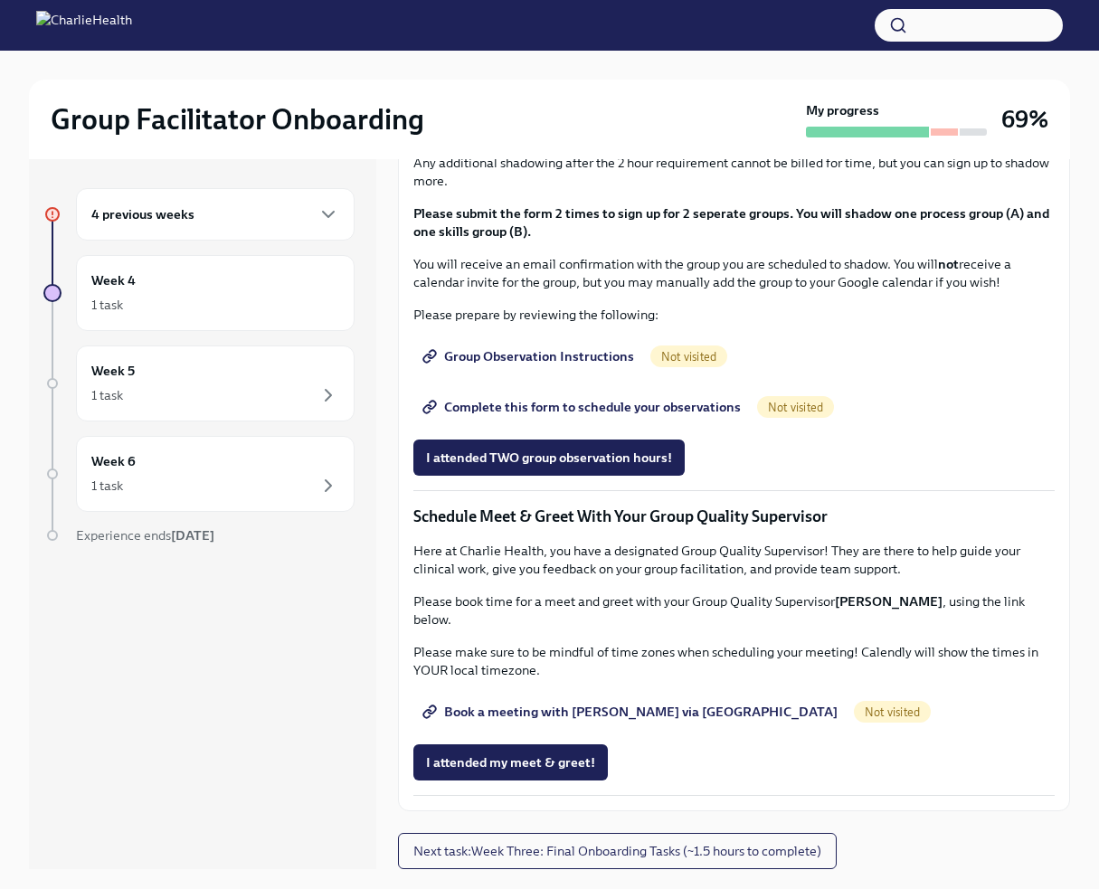
scroll to position [1680, 0]
click at [677, 416] on span "Complete this form to schedule your observations" at bounding box center [583, 407] width 315 height 18
